Goal: Information Seeking & Learning: Learn about a topic

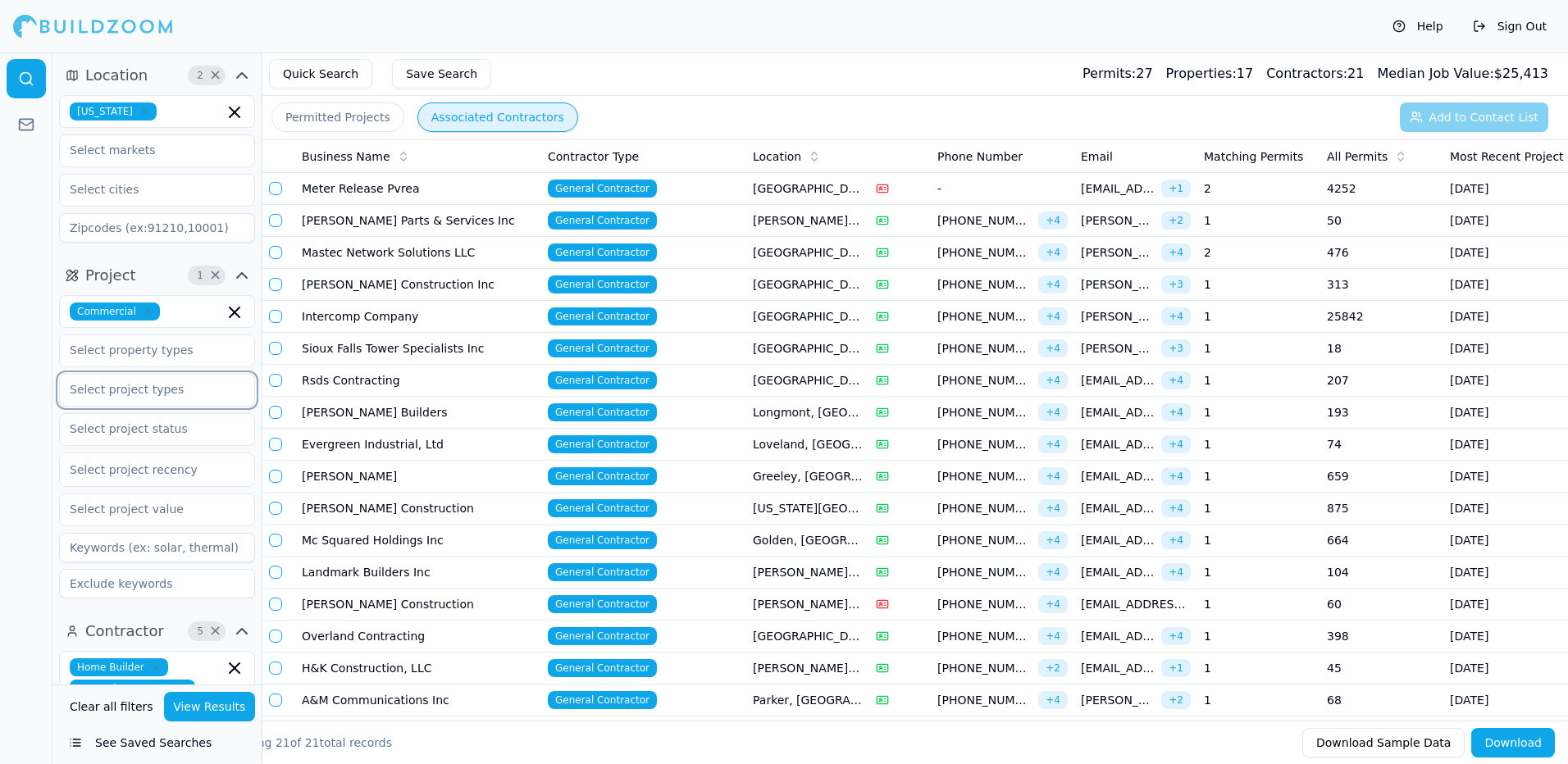
click at [179, 394] on input "text" at bounding box center [147, 389] width 174 height 29
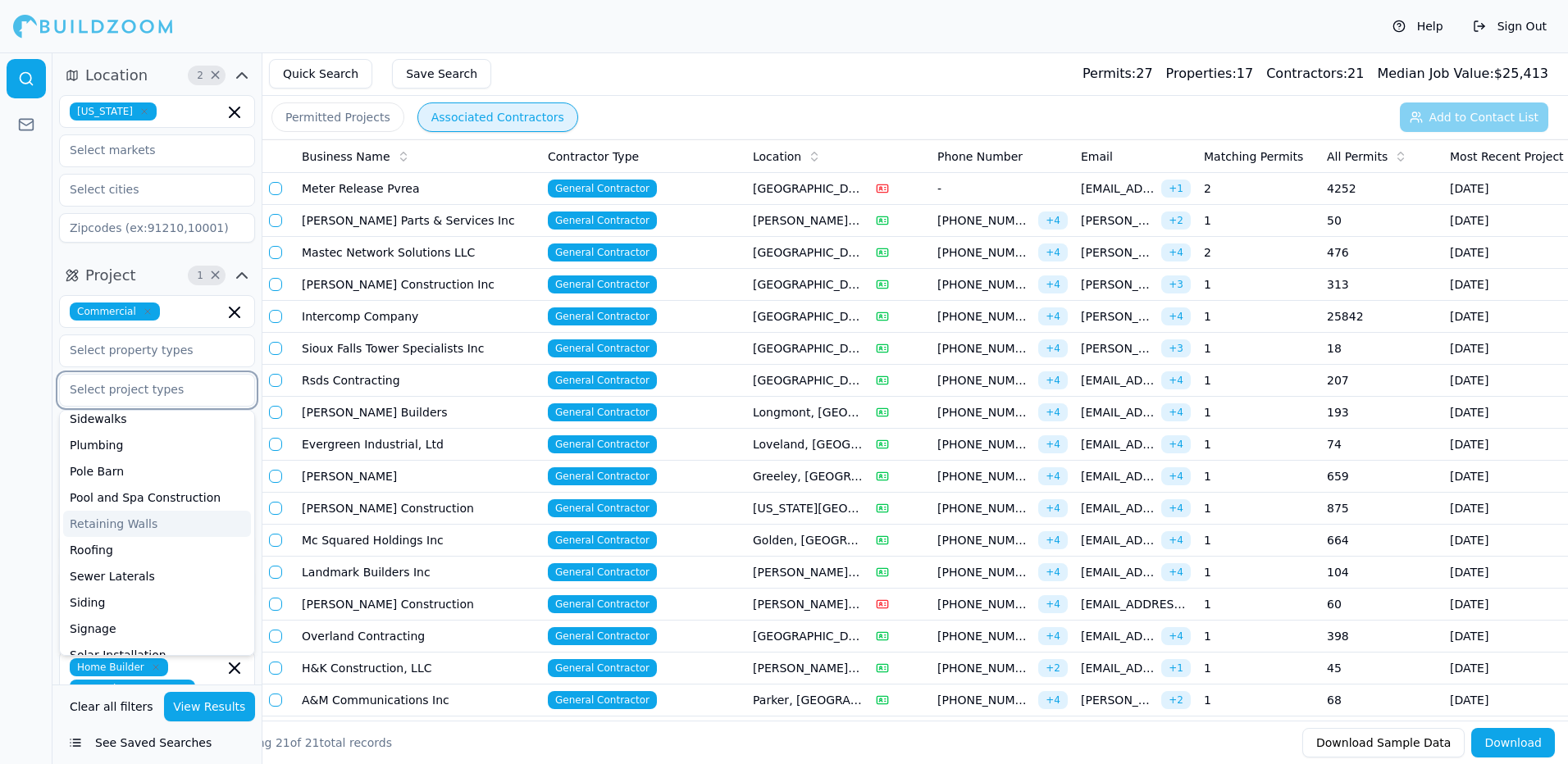
scroll to position [82, 0]
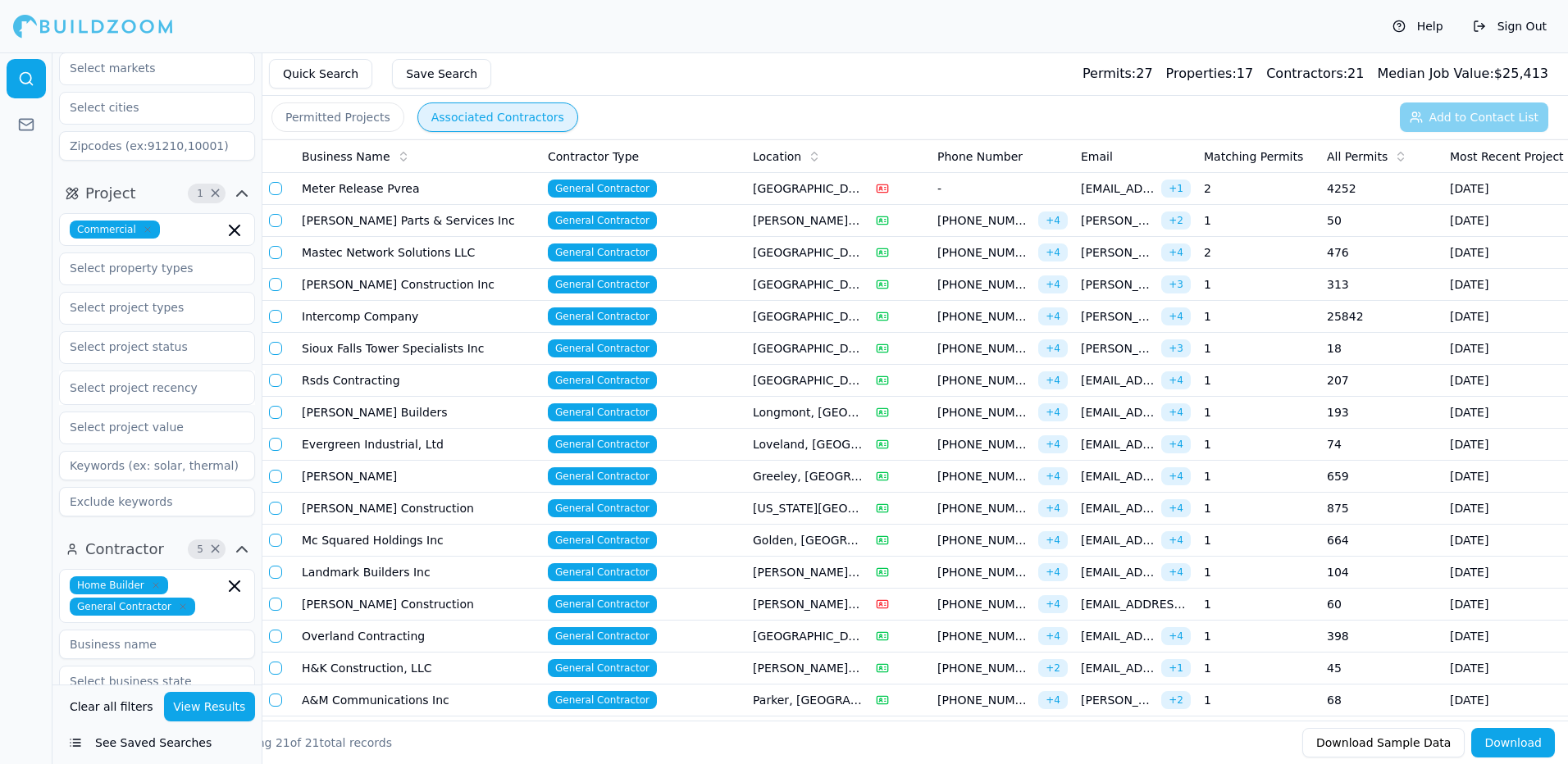
click at [11, 537] on div at bounding box center [26, 408] width 52 height 712
click at [154, 586] on icon "button" at bounding box center [156, 586] width 5 height 5
click at [178, 585] on icon "button" at bounding box center [182, 585] width 10 height 10
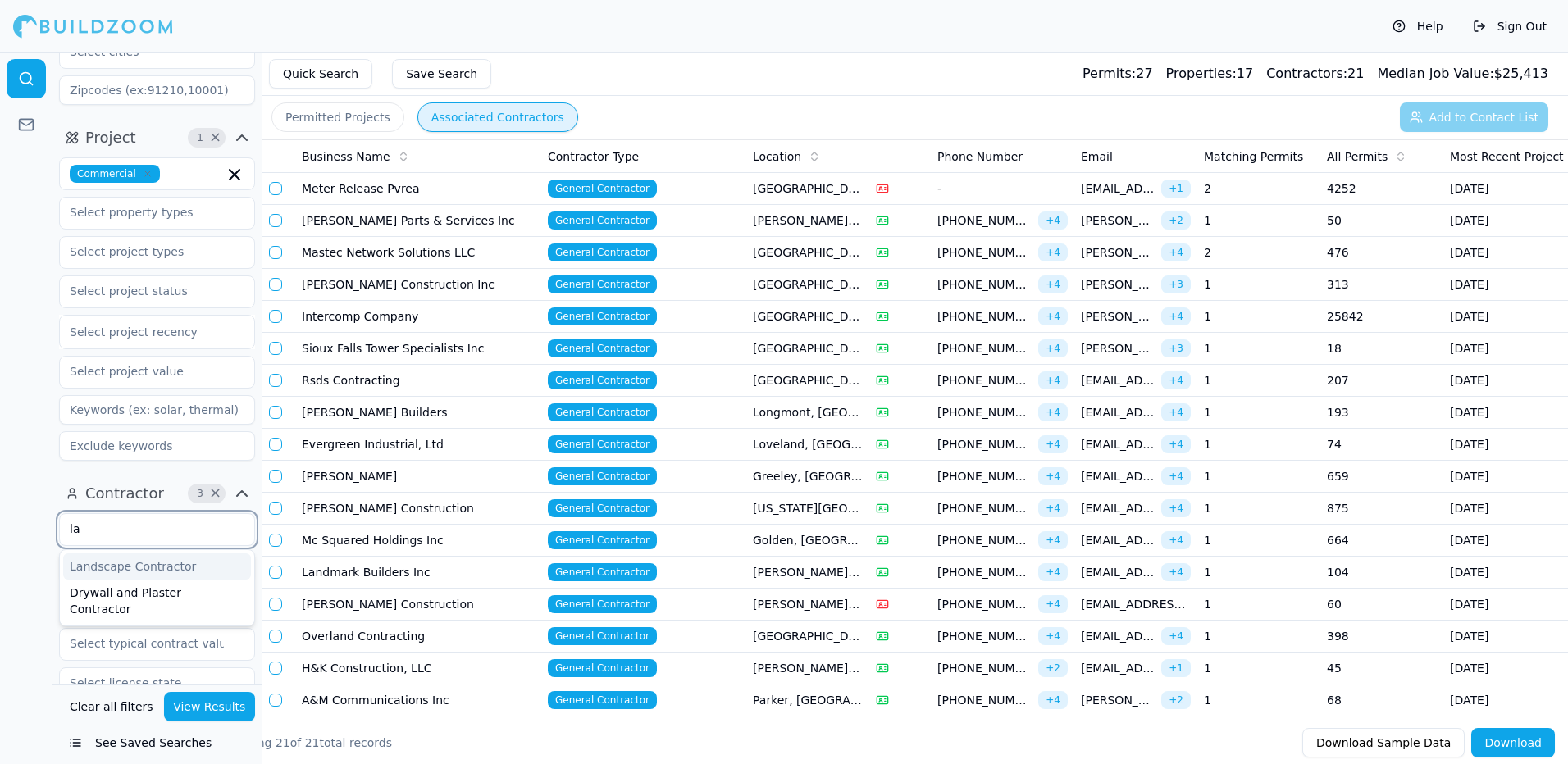
type input "l"
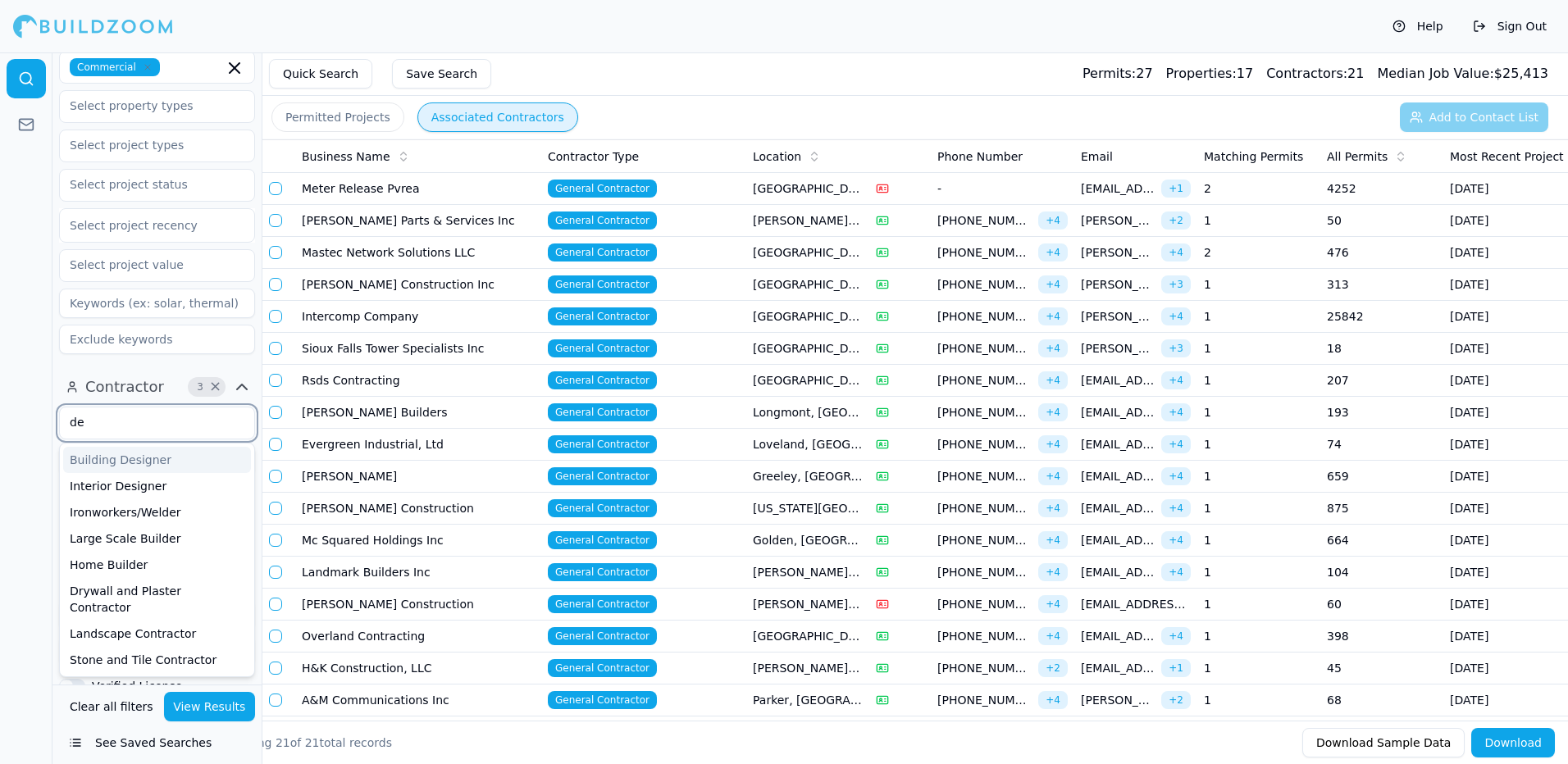
scroll to position [0, 0]
type input "d"
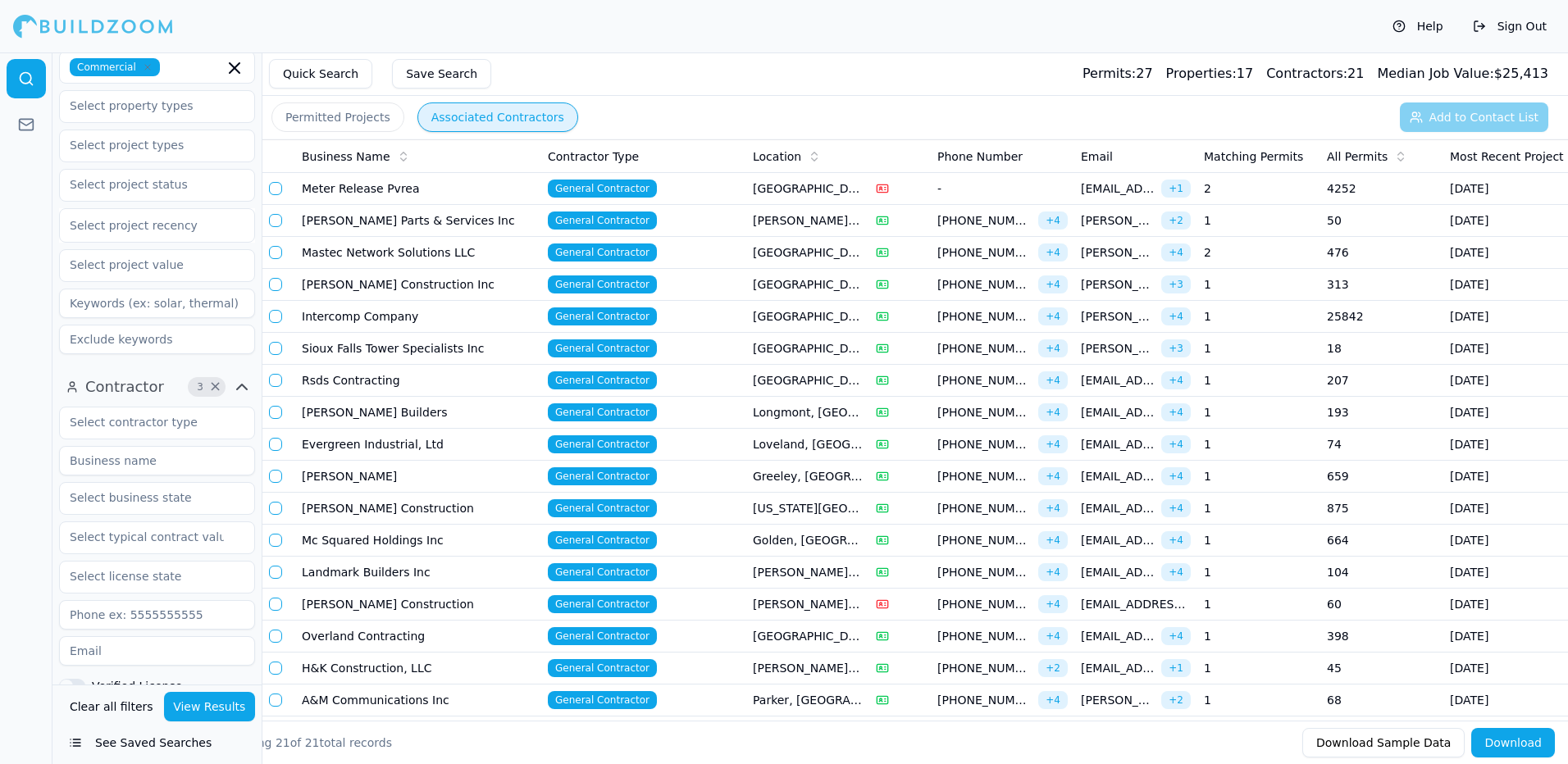
click at [22, 476] on div at bounding box center [26, 408] width 52 height 712
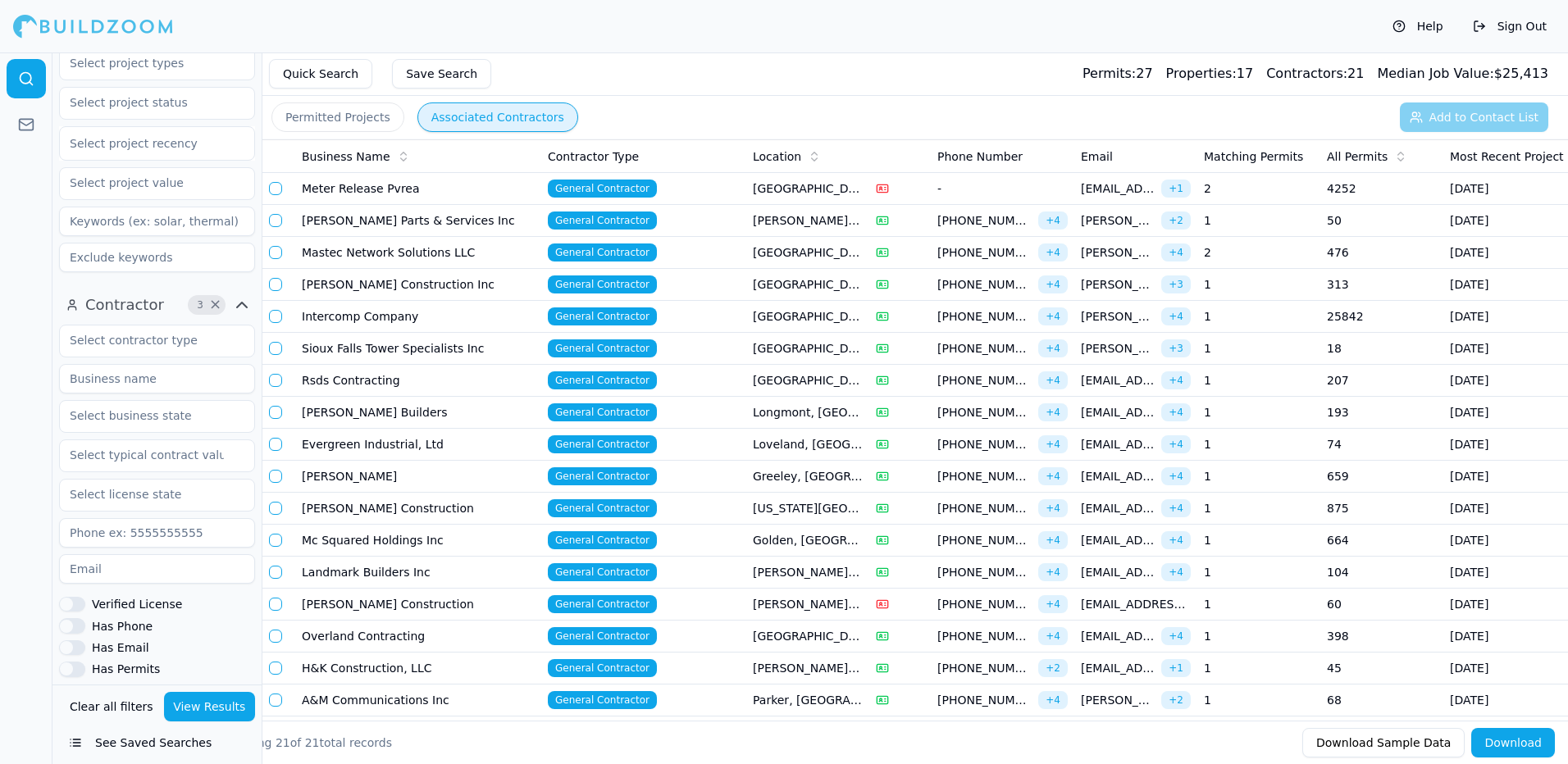
scroll to position [162, 0]
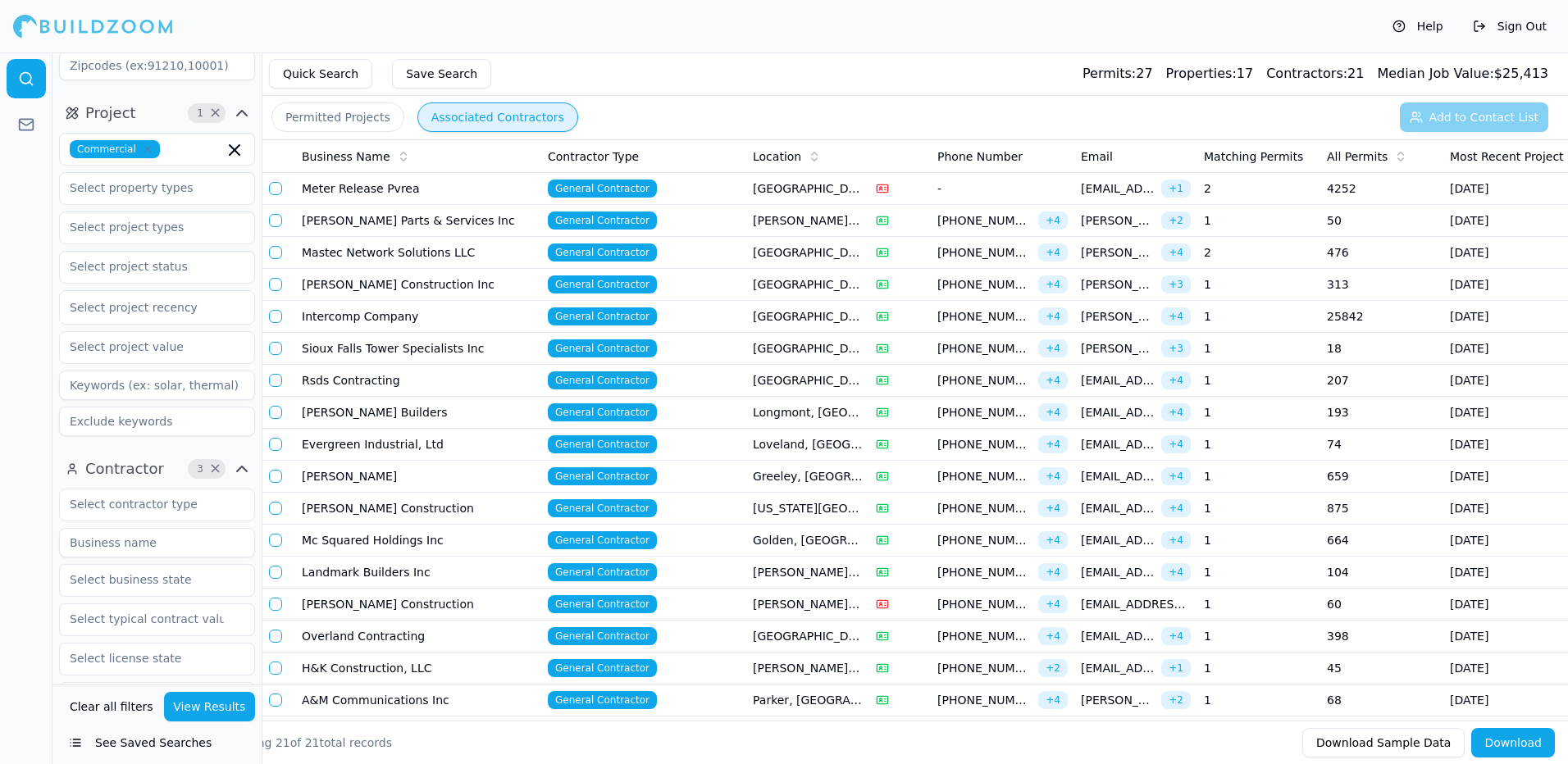
click at [115, 382] on input at bounding box center [156, 384] width 196 height 29
type input "z"
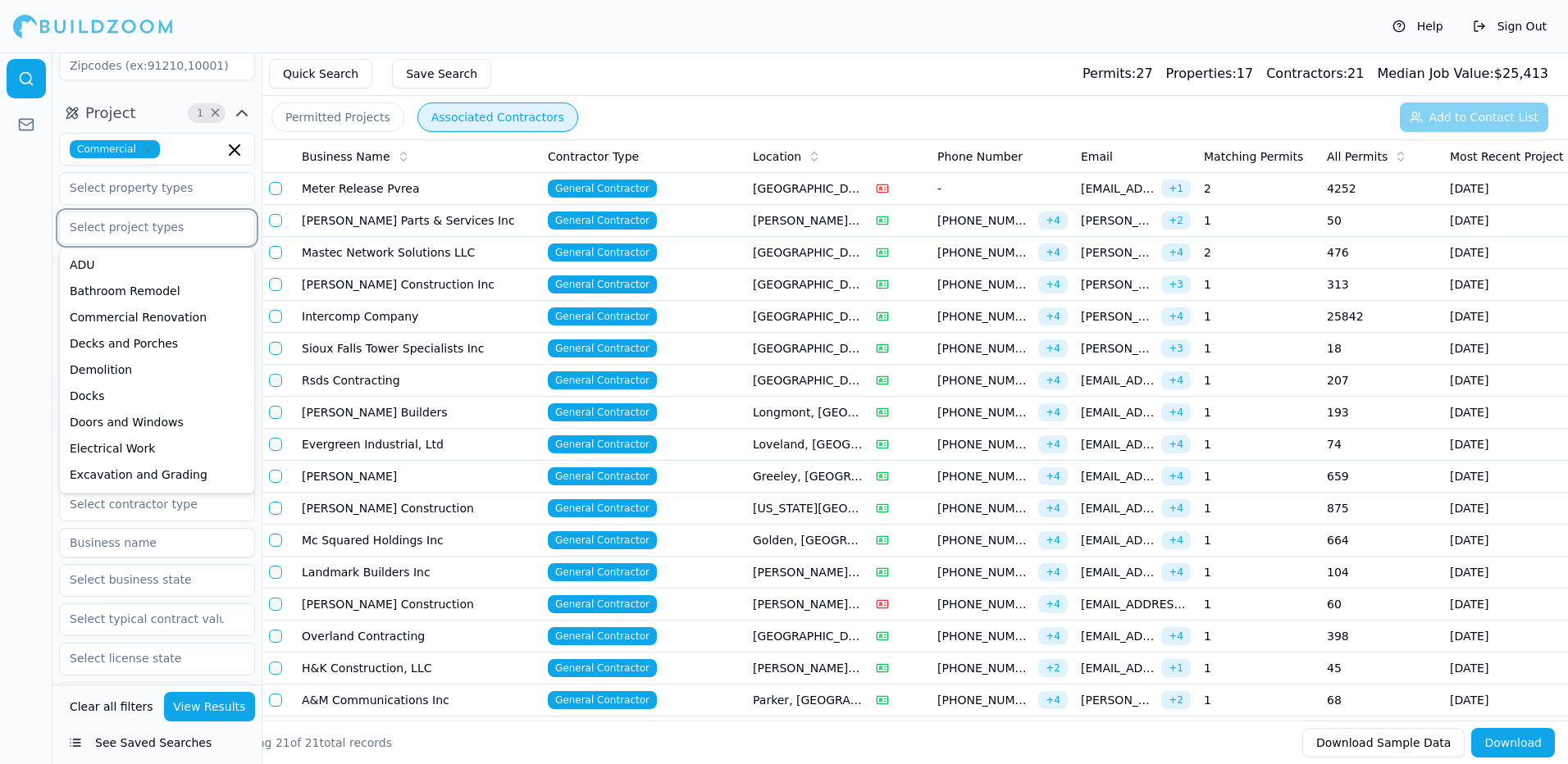
click at [91, 224] on input "text" at bounding box center [147, 226] width 174 height 29
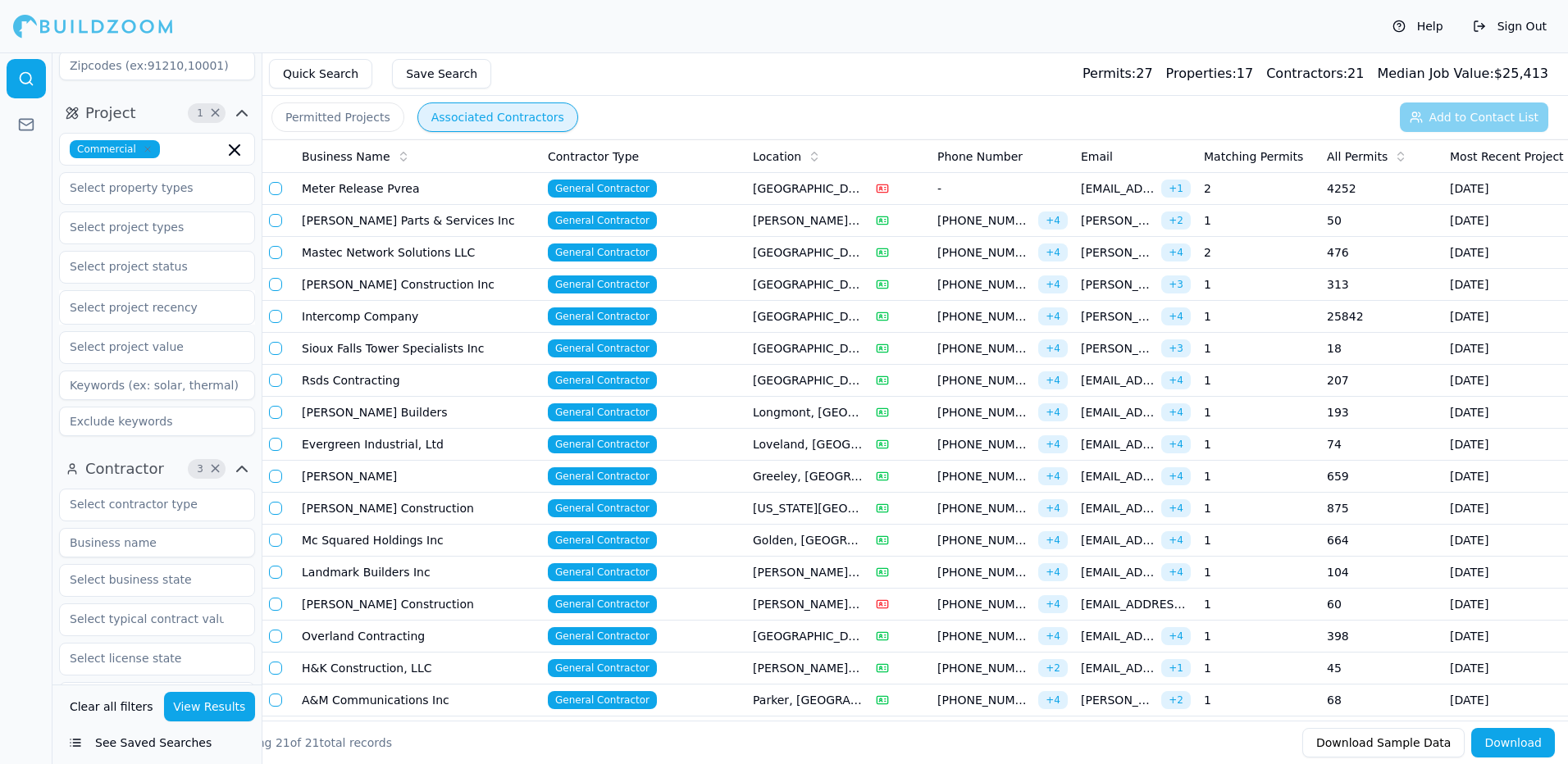
click at [4, 263] on div at bounding box center [26, 408] width 52 height 712
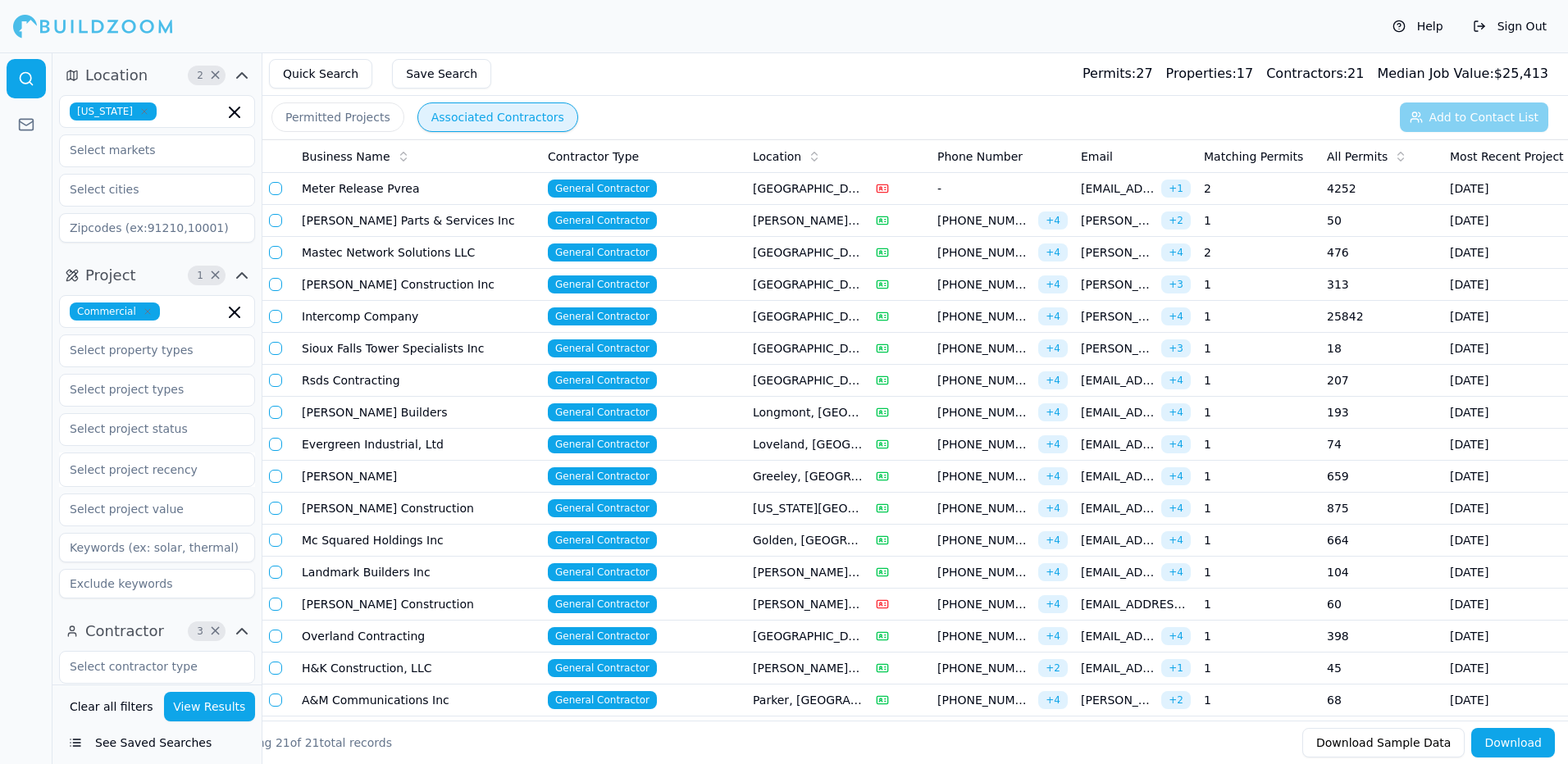
click at [143, 310] on icon "button" at bounding box center [147, 311] width 10 height 10
click at [192, 701] on button "View Results" at bounding box center [210, 705] width 91 height 29
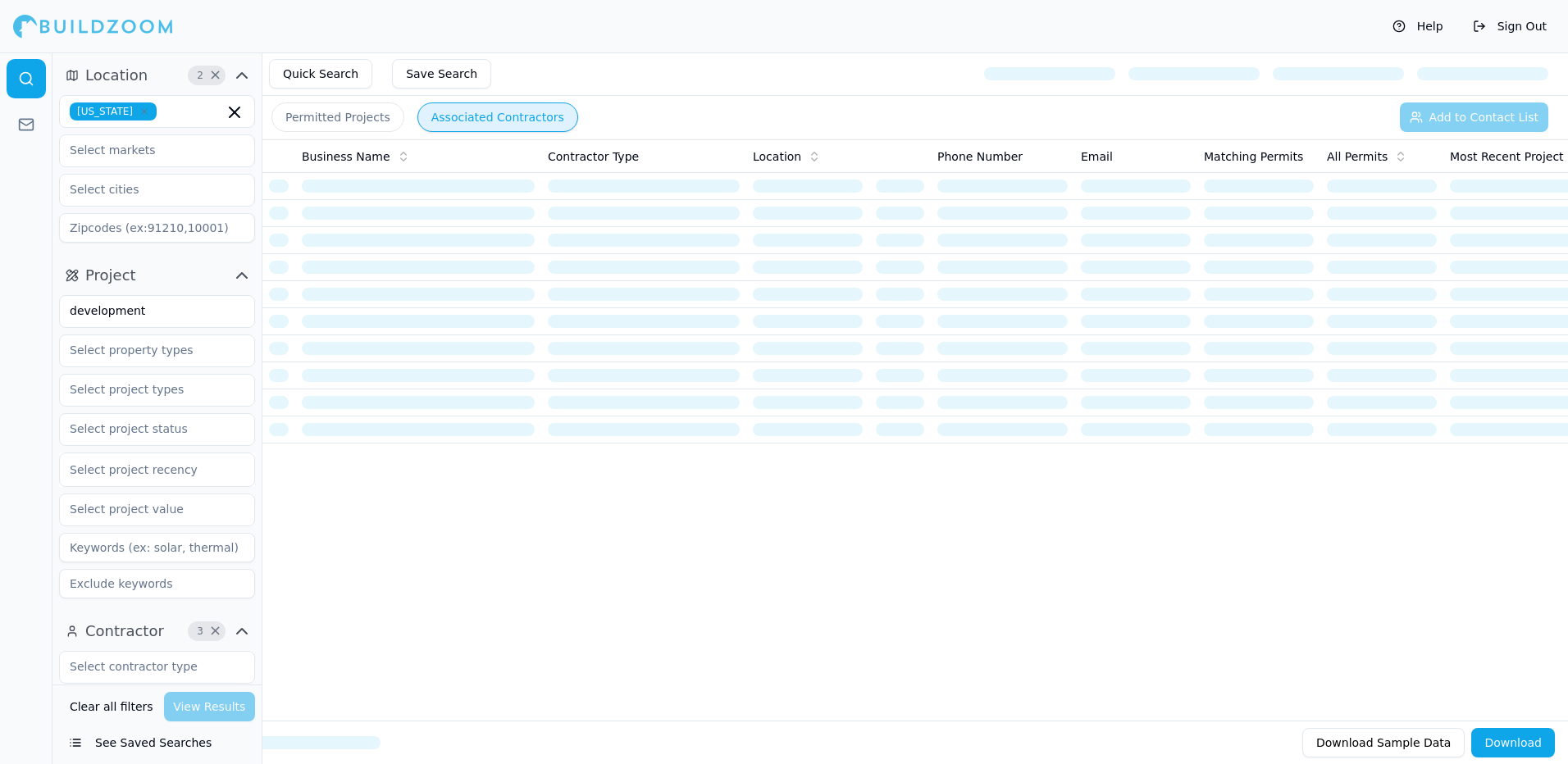
click at [210, 705] on div "Clear all filters View Results" at bounding box center [156, 705] width 196 height 29
click at [156, 316] on input "development" at bounding box center [147, 310] width 174 height 29
click at [158, 312] on input "development" at bounding box center [147, 310] width 174 height 29
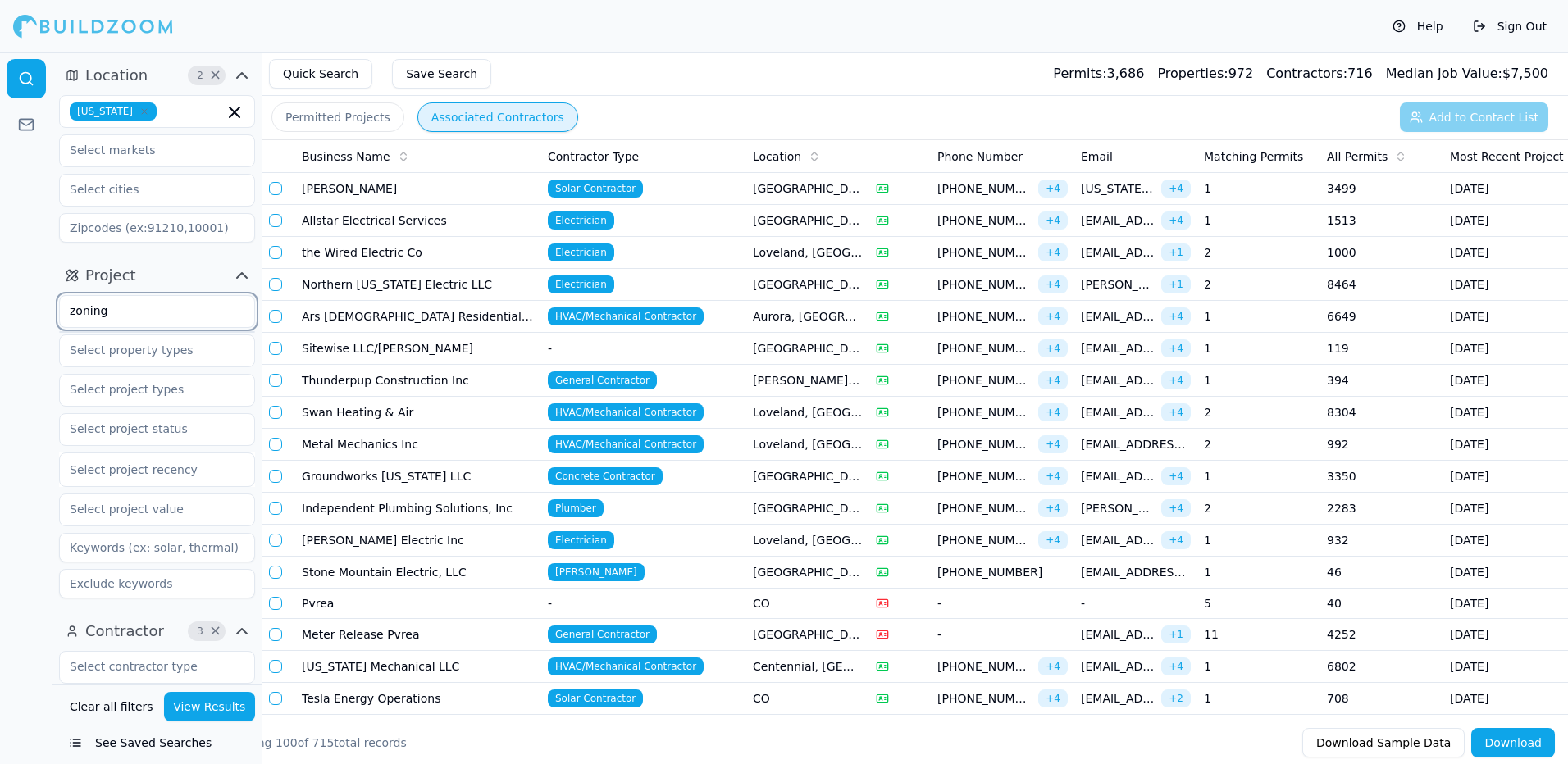
type input "zoning"
click at [499, 384] on td "Thunderpup Construction Inc" at bounding box center [417, 381] width 246 height 32
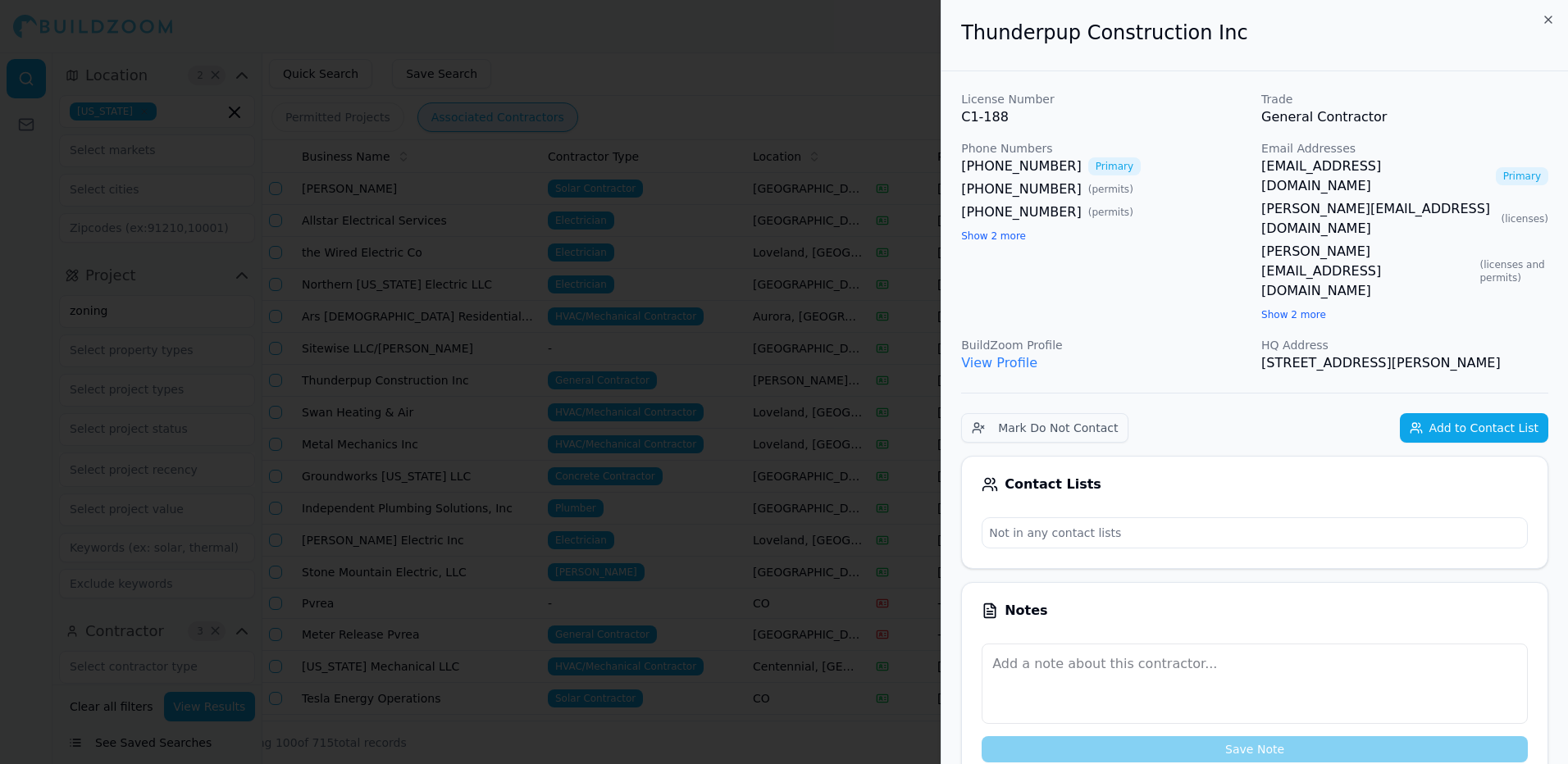
click at [741, 53] on div at bounding box center [784, 382] width 1568 height 764
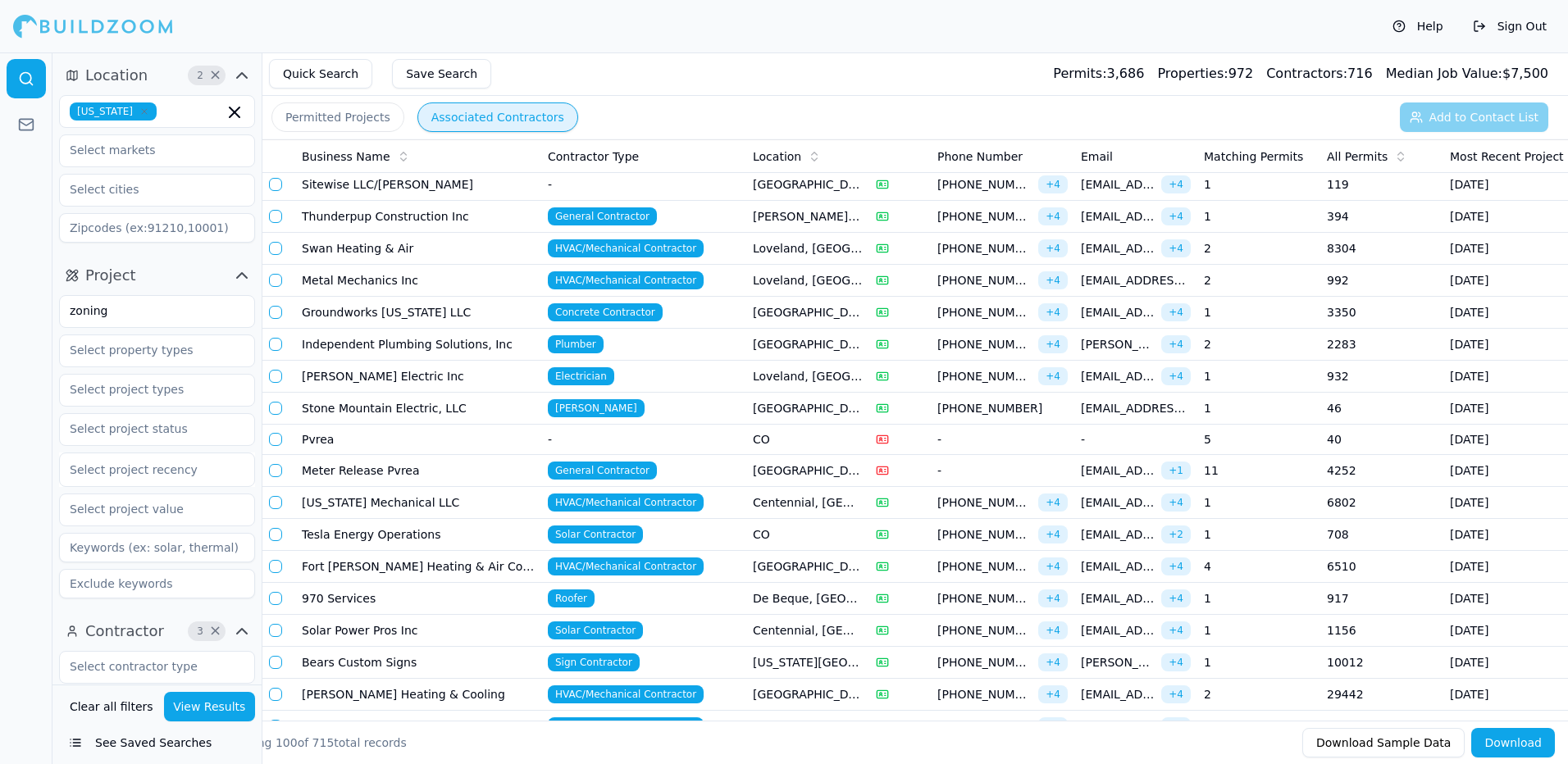
scroll to position [246, 0]
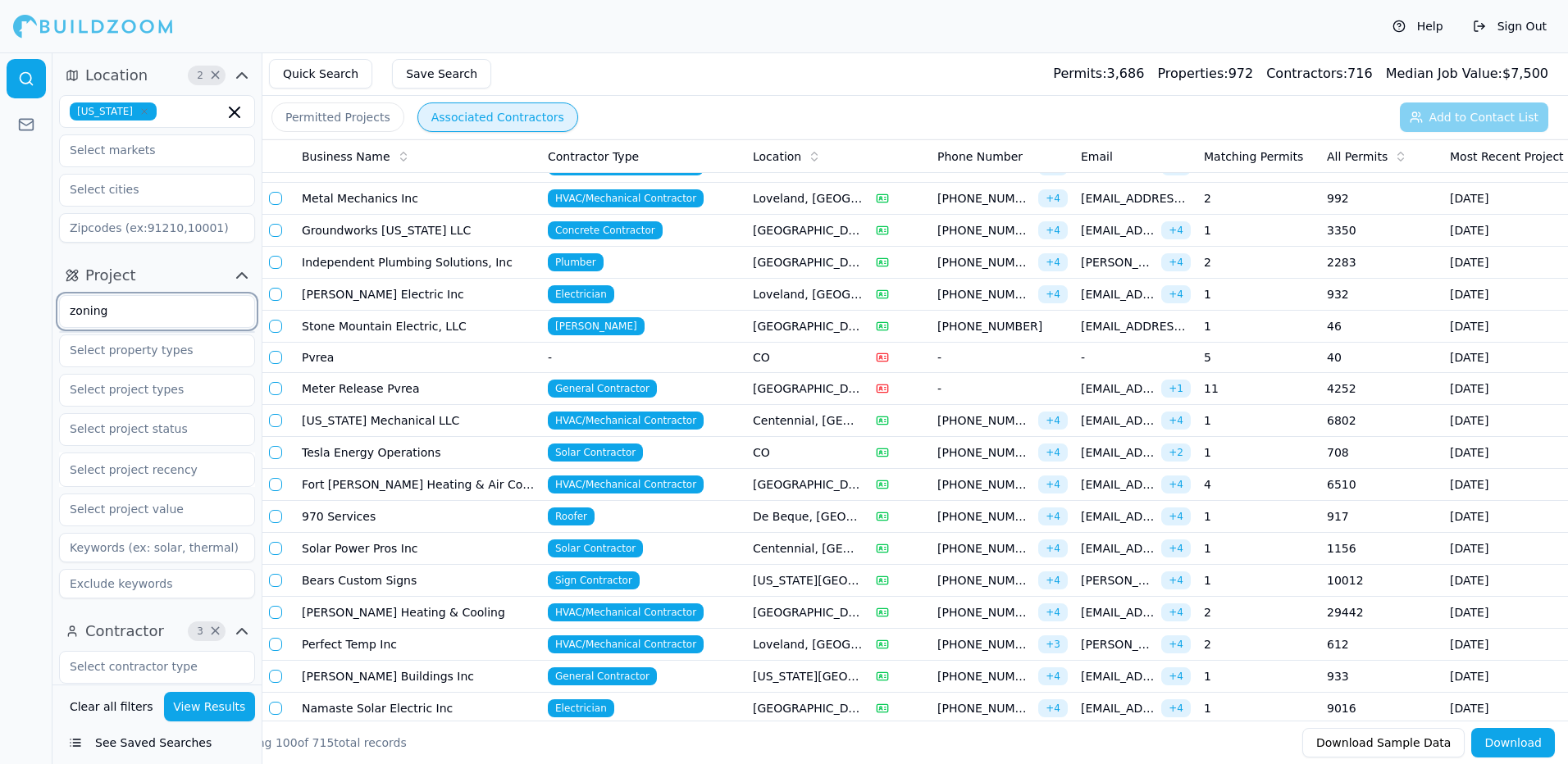
click at [146, 316] on input "zoning" at bounding box center [147, 310] width 174 height 29
click at [198, 705] on button "View Results" at bounding box center [210, 705] width 91 height 29
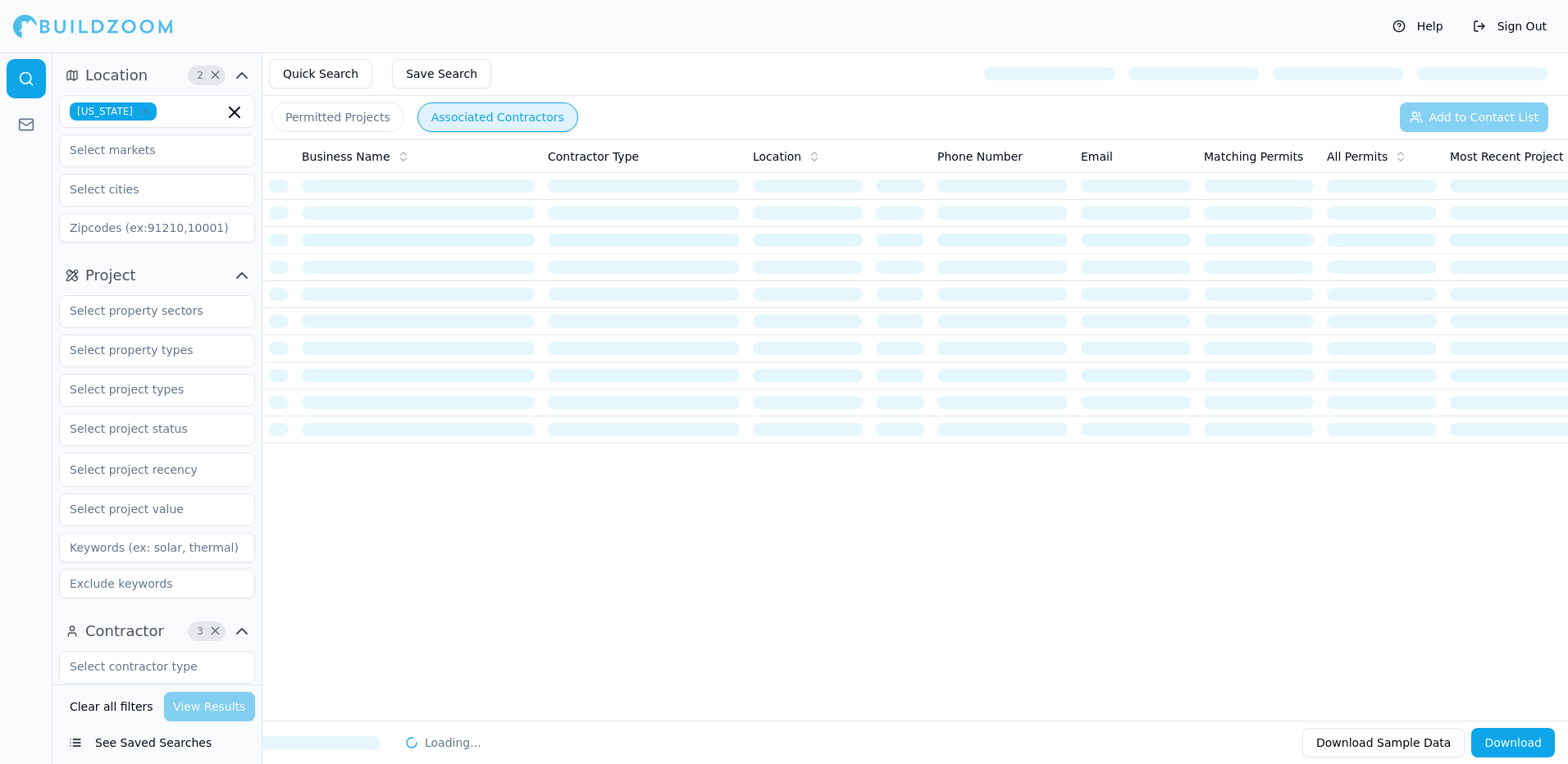
scroll to position [0, 0]
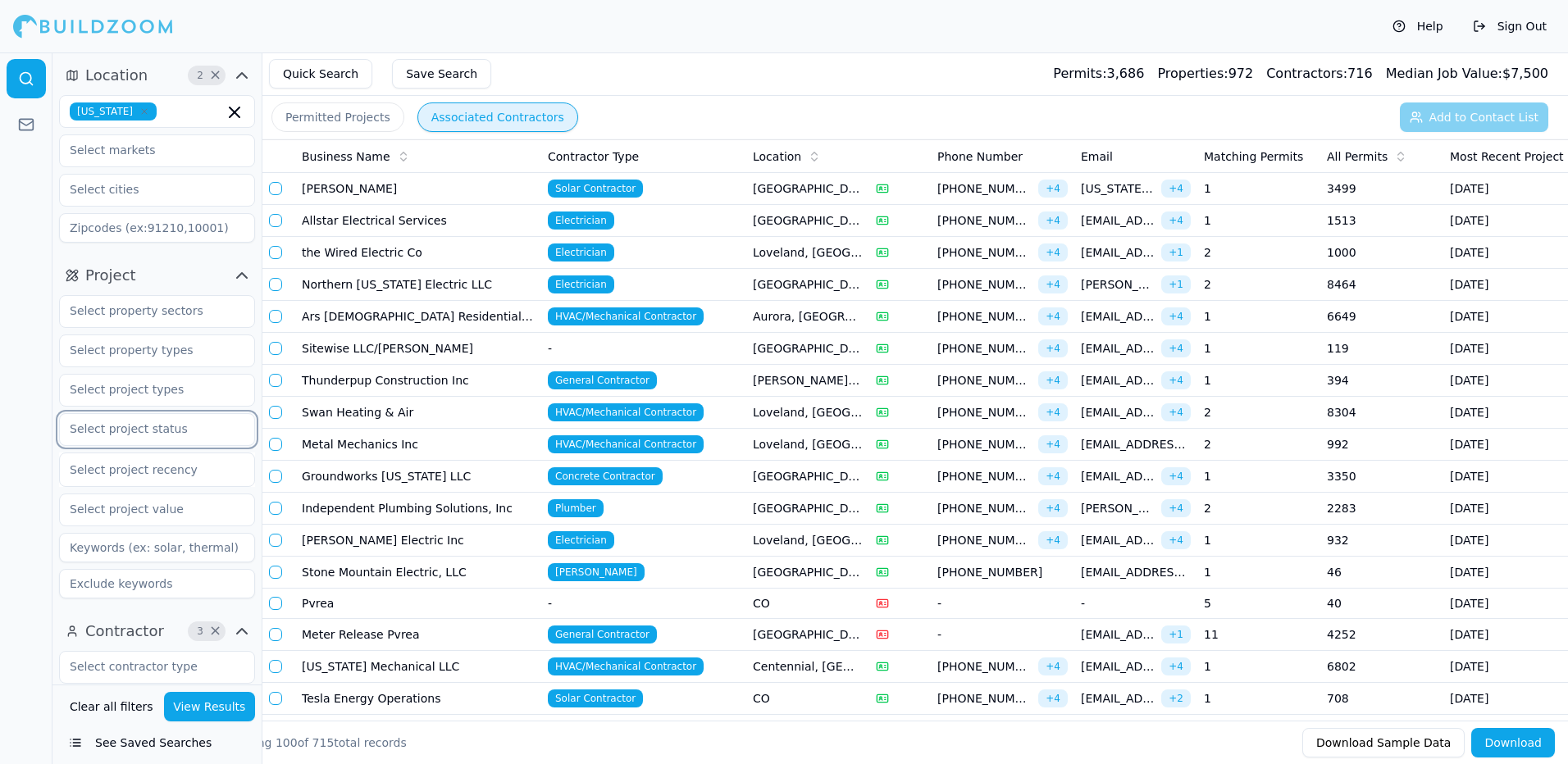
click at [202, 431] on input "text" at bounding box center [147, 428] width 174 height 29
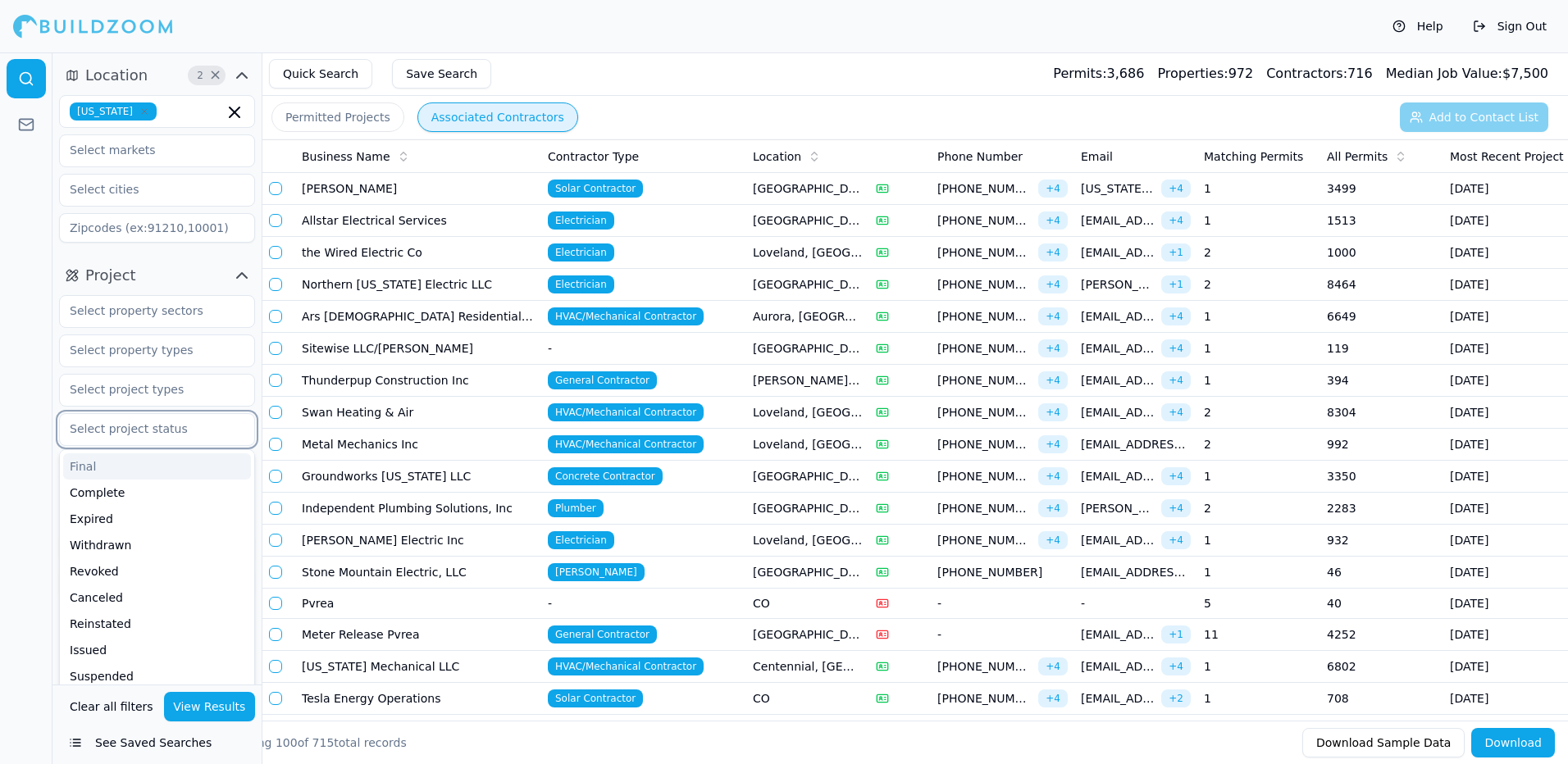
click at [202, 431] on input "text" at bounding box center [147, 428] width 174 height 29
click at [204, 391] on input "text" at bounding box center [147, 389] width 174 height 29
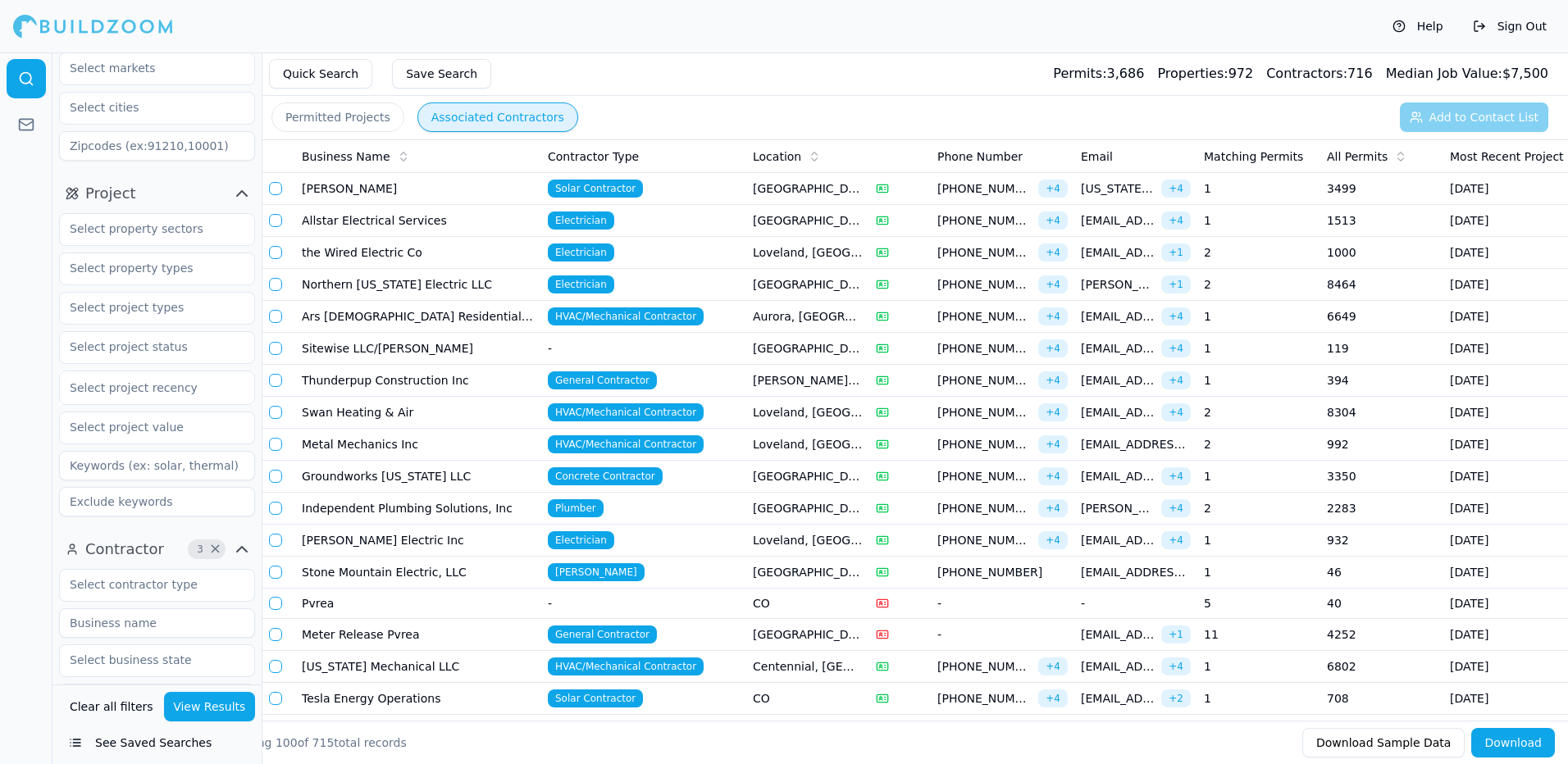
click at [12, 367] on div at bounding box center [26, 408] width 52 height 712
click at [102, 270] on input "text" at bounding box center [147, 267] width 174 height 29
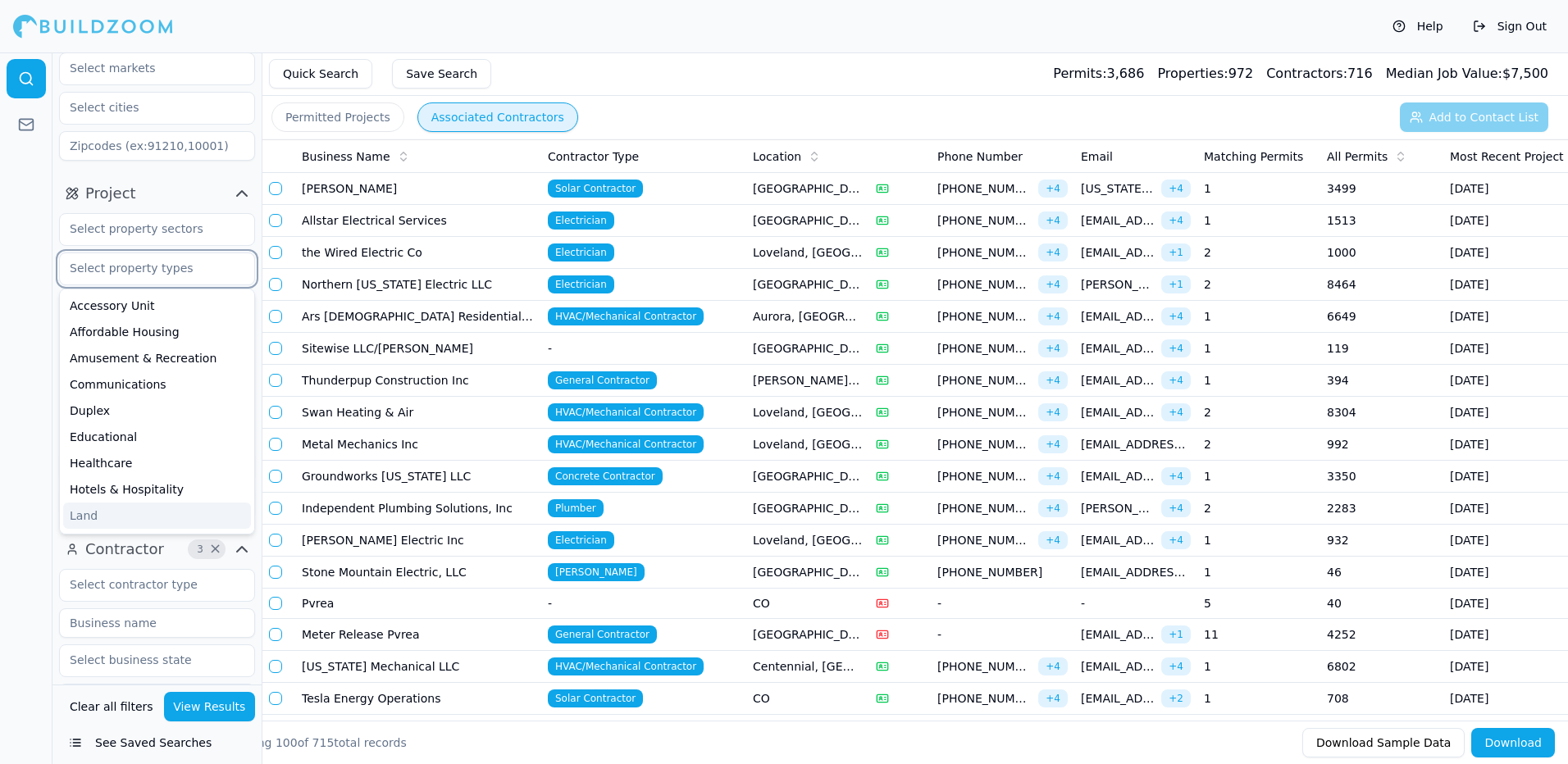
click at [86, 516] on div "Land" at bounding box center [156, 516] width 187 height 27
click at [198, 706] on button "View Results" at bounding box center [210, 705] width 91 height 29
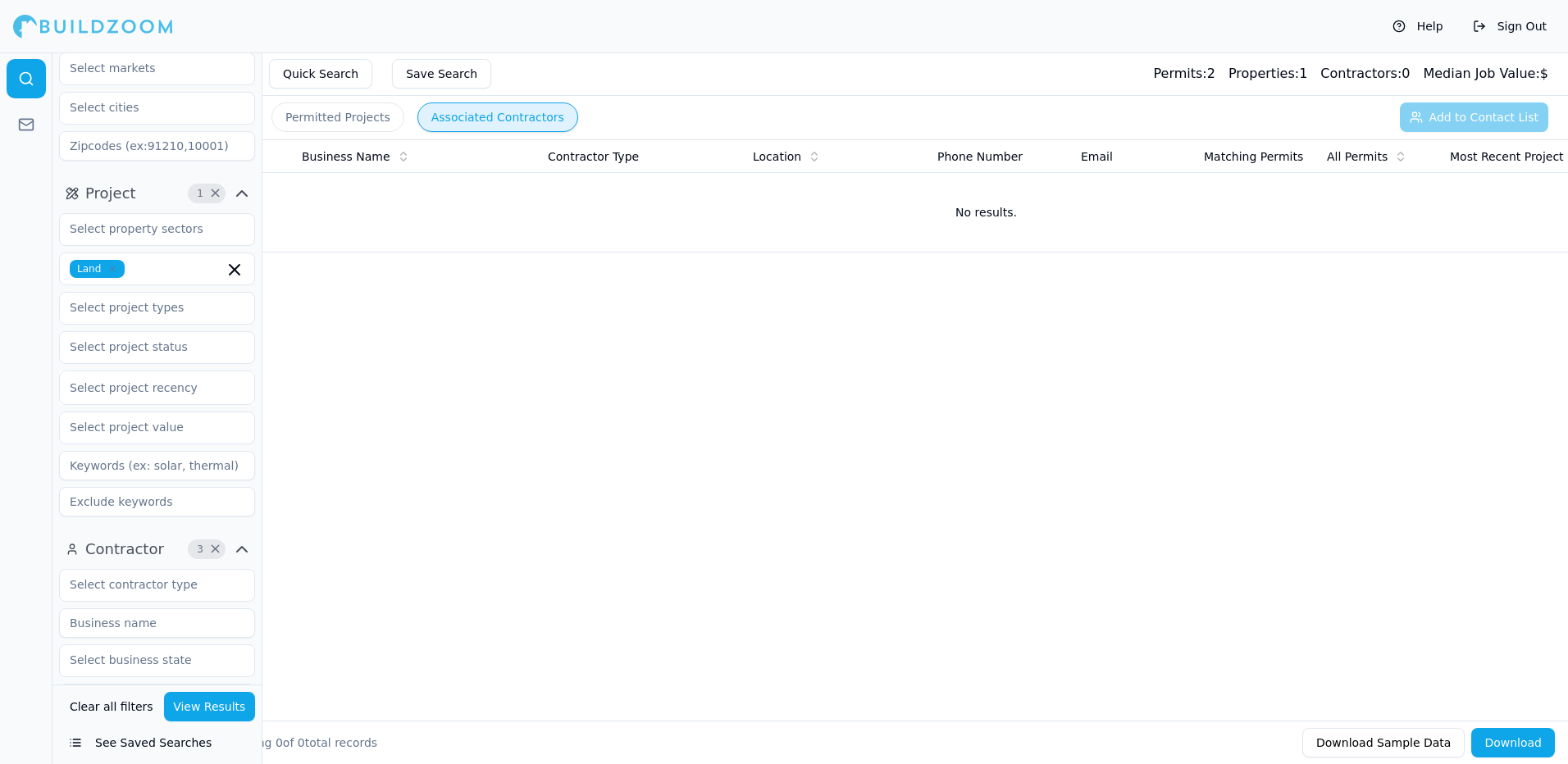
click at [112, 273] on icon "button" at bounding box center [112, 268] width 10 height 10
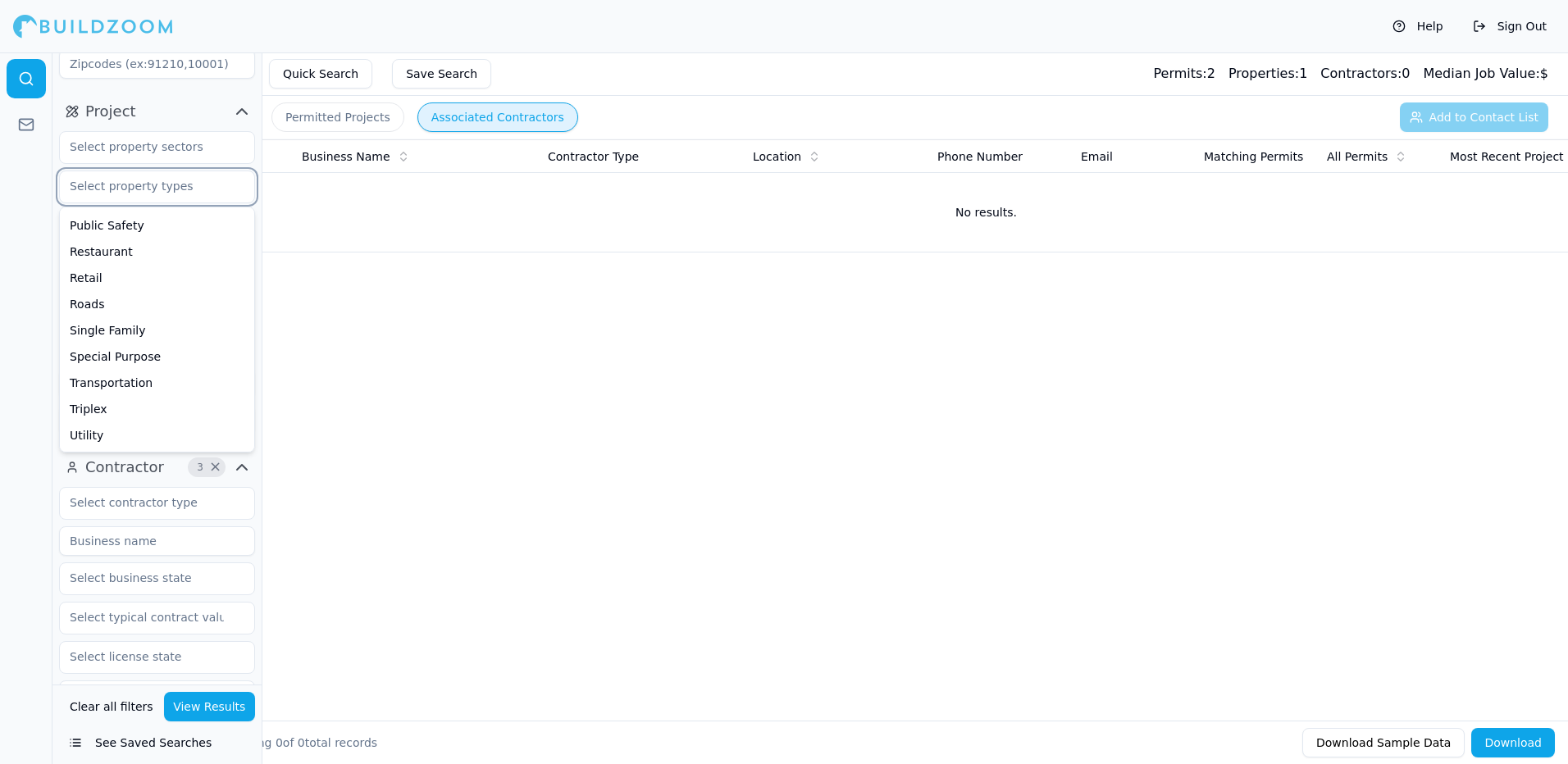
scroll to position [362, 0]
click at [99, 281] on div "Parking" at bounding box center [156, 281] width 187 height 27
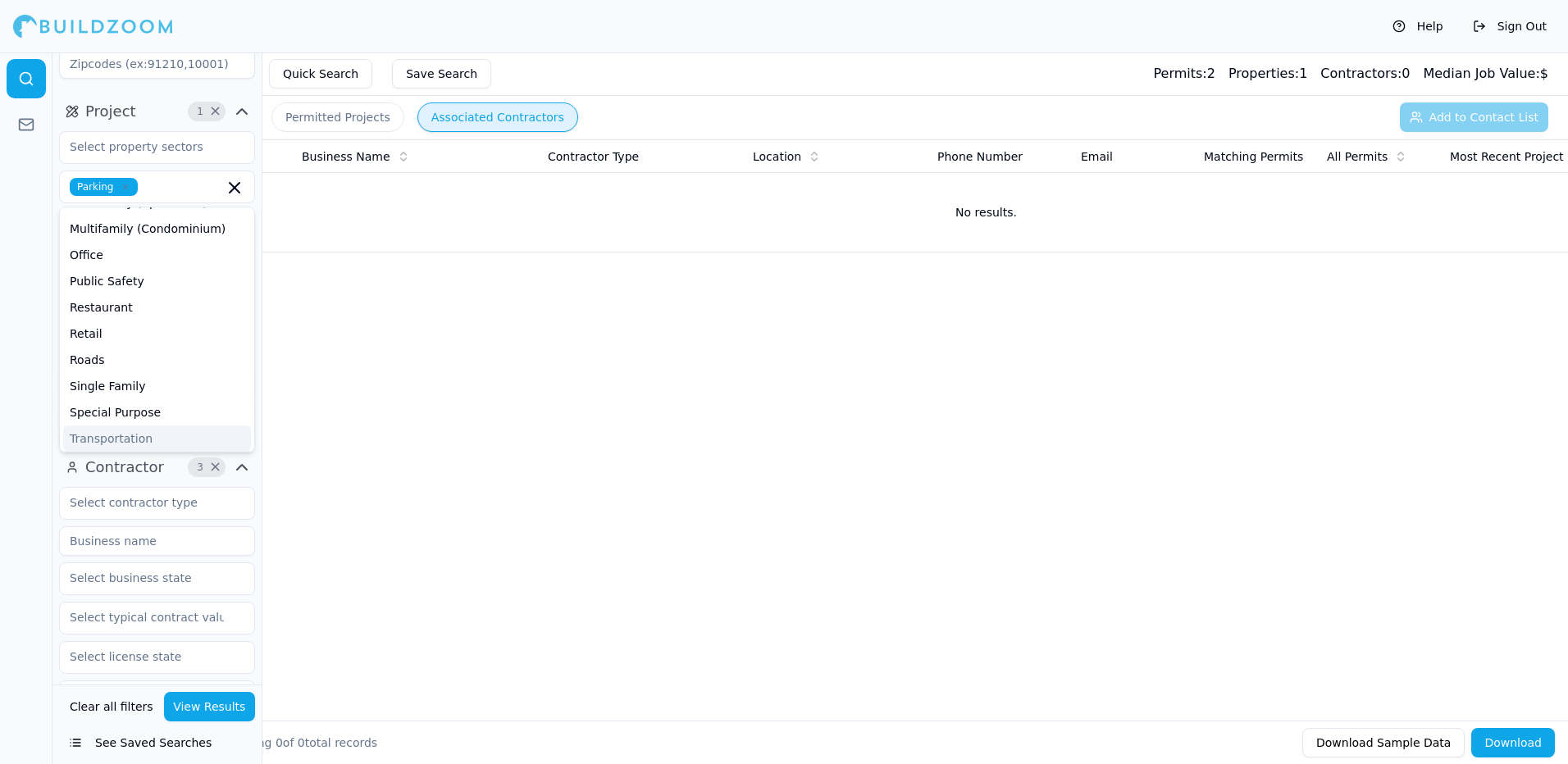
click at [199, 713] on button "View Results" at bounding box center [210, 705] width 91 height 29
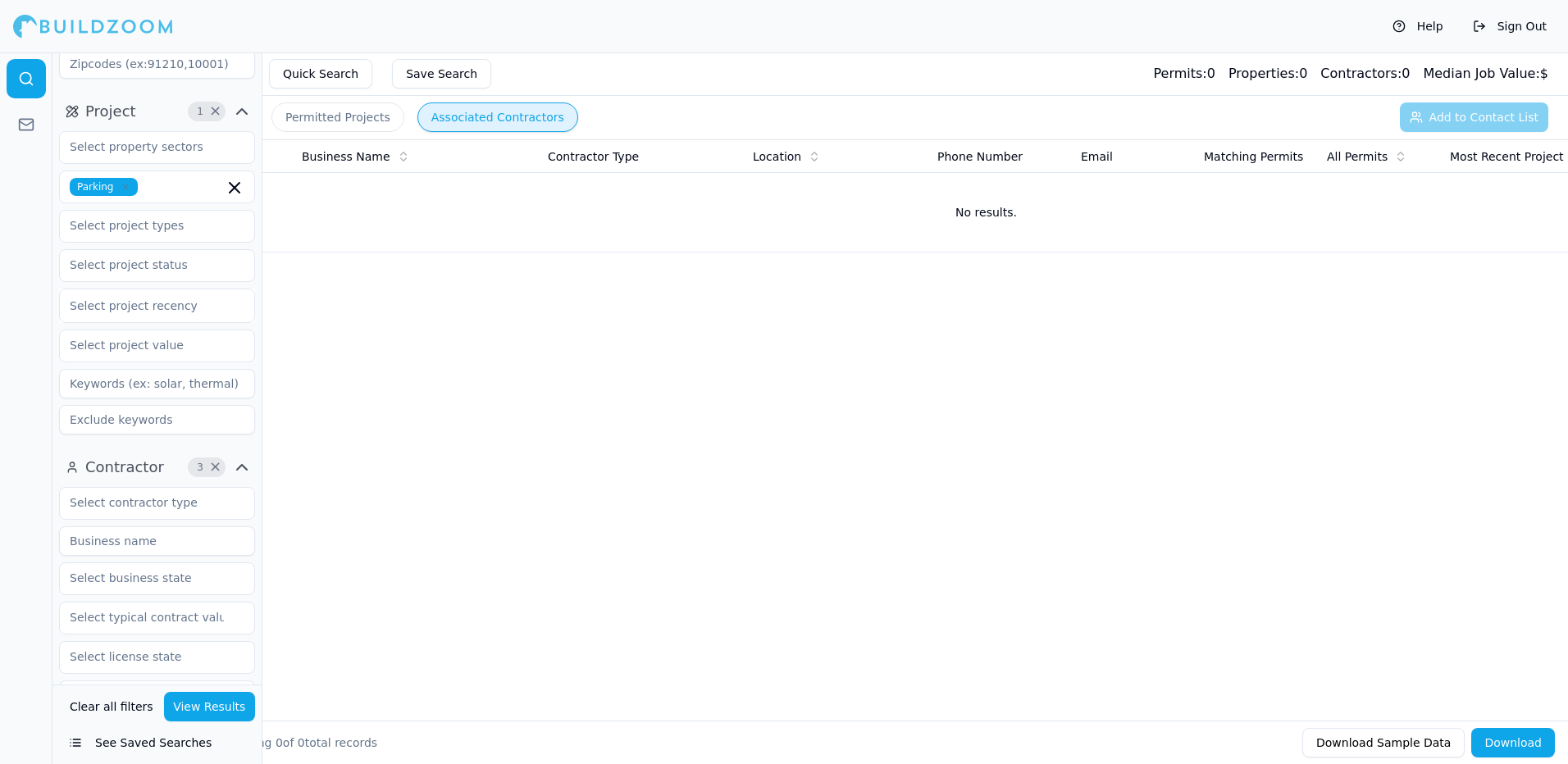
click at [121, 184] on icon "button" at bounding box center [125, 186] width 10 height 10
click at [90, 22] on div at bounding box center [93, 26] width 160 height 33
click at [90, 26] on div at bounding box center [93, 26] width 160 height 33
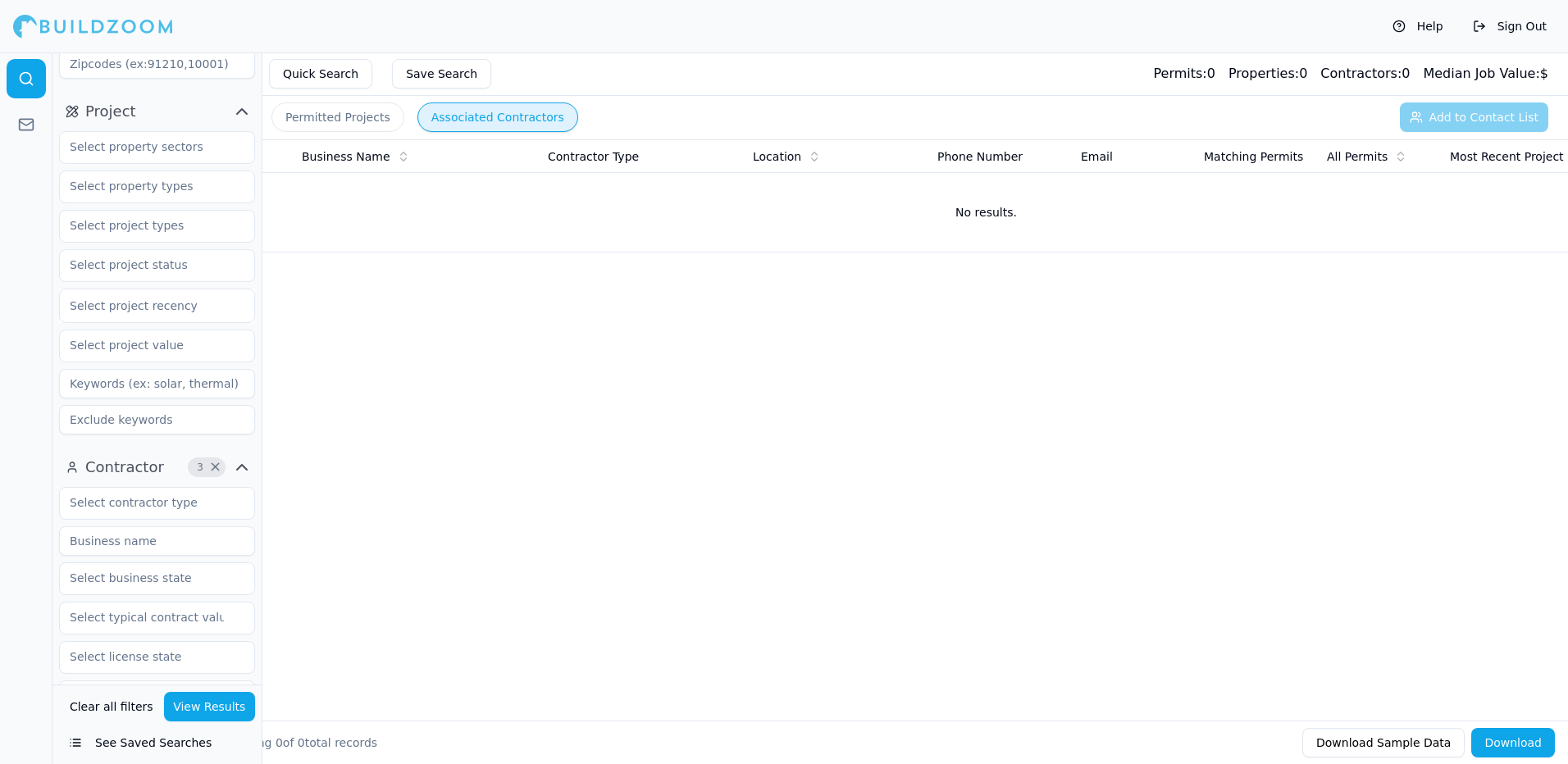
click at [90, 26] on div at bounding box center [93, 26] width 160 height 33
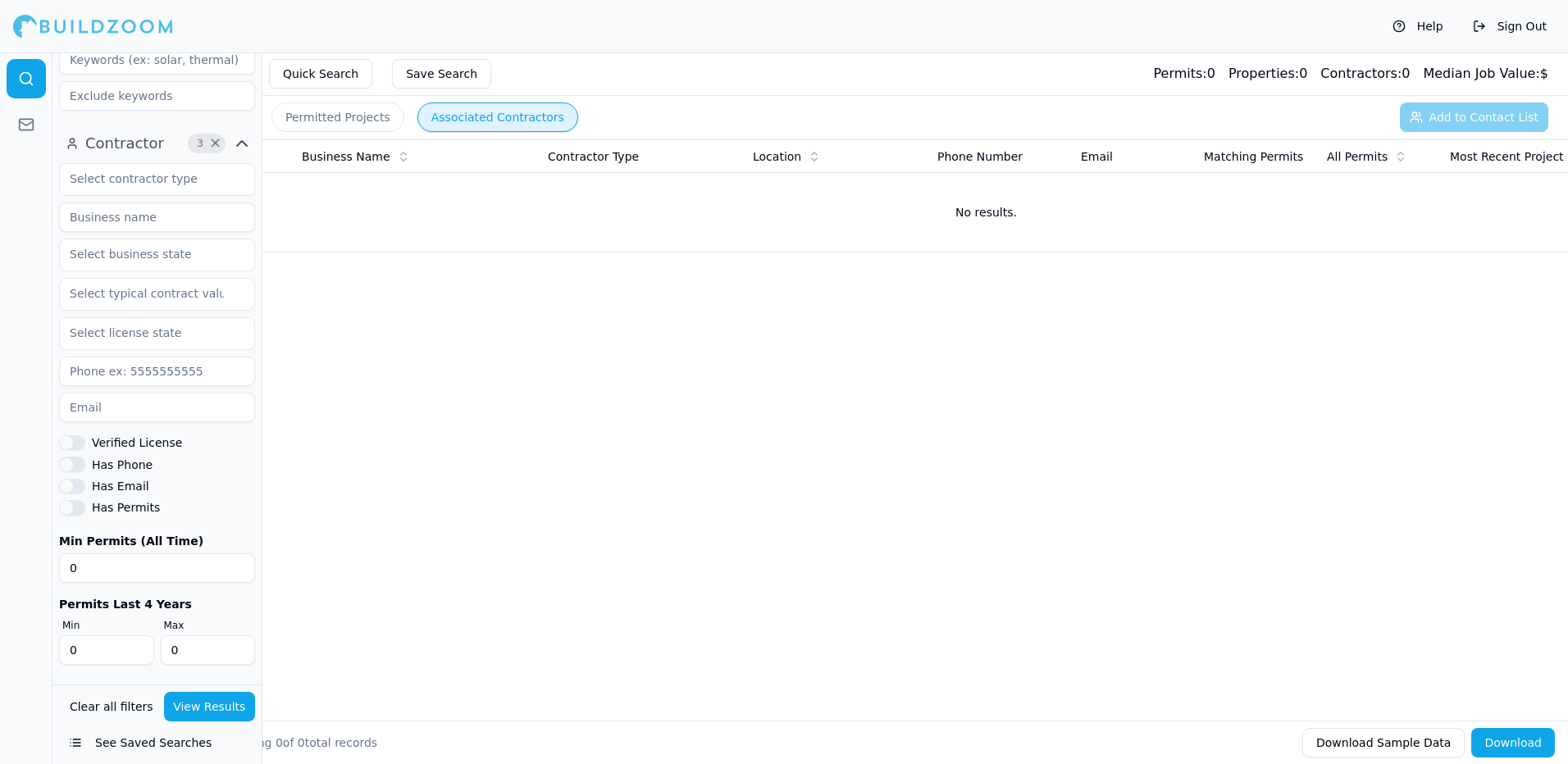
click at [244, 144] on icon "button" at bounding box center [242, 144] width 10 height 5
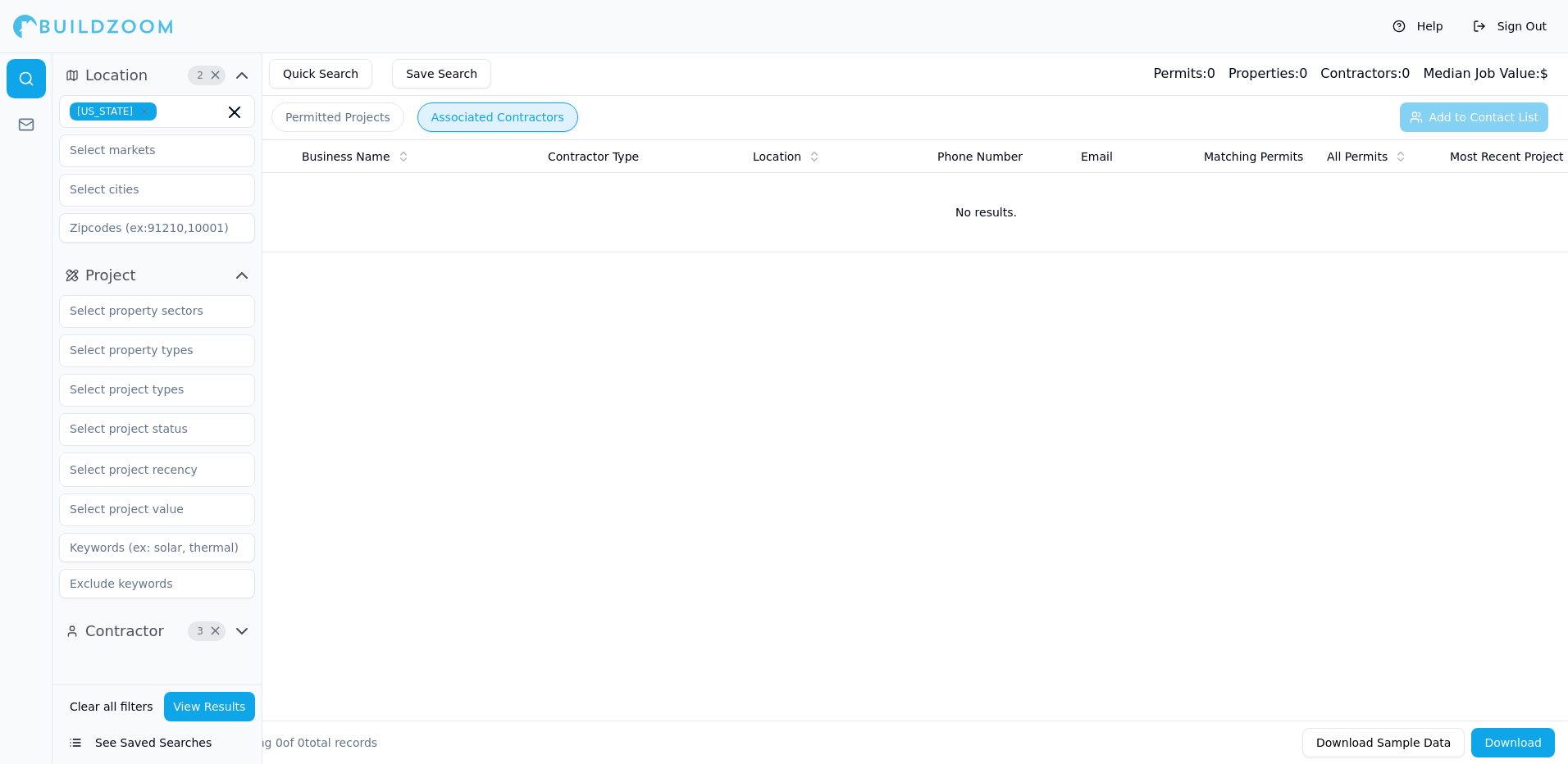
click at [242, 78] on icon "button" at bounding box center [242, 75] width 20 height 20
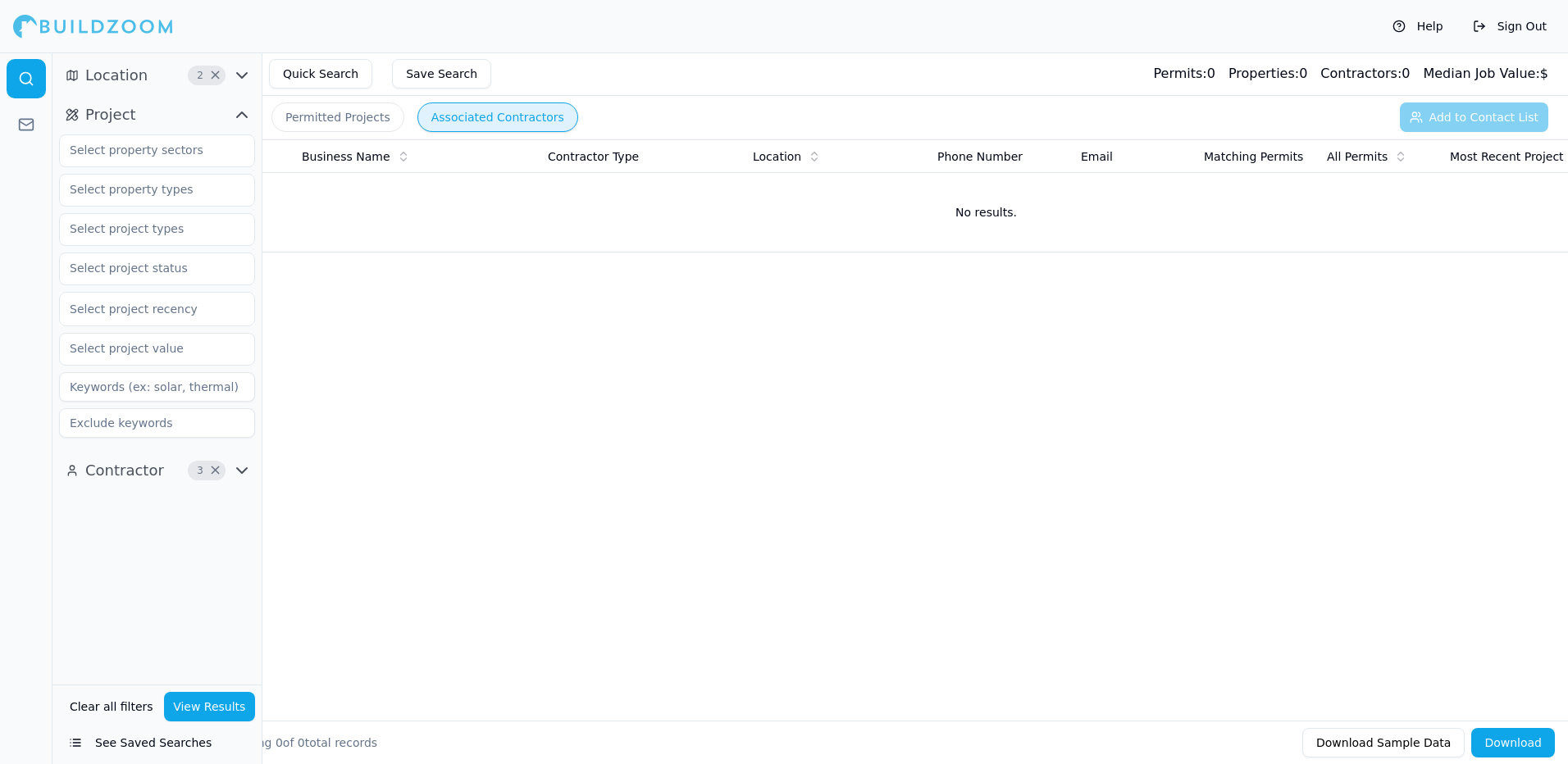
click at [212, 78] on span "×" at bounding box center [216, 75] width 12 height 8
click at [202, 698] on button "View Results" at bounding box center [210, 705] width 91 height 29
